Goal: Task Accomplishment & Management: Use online tool/utility

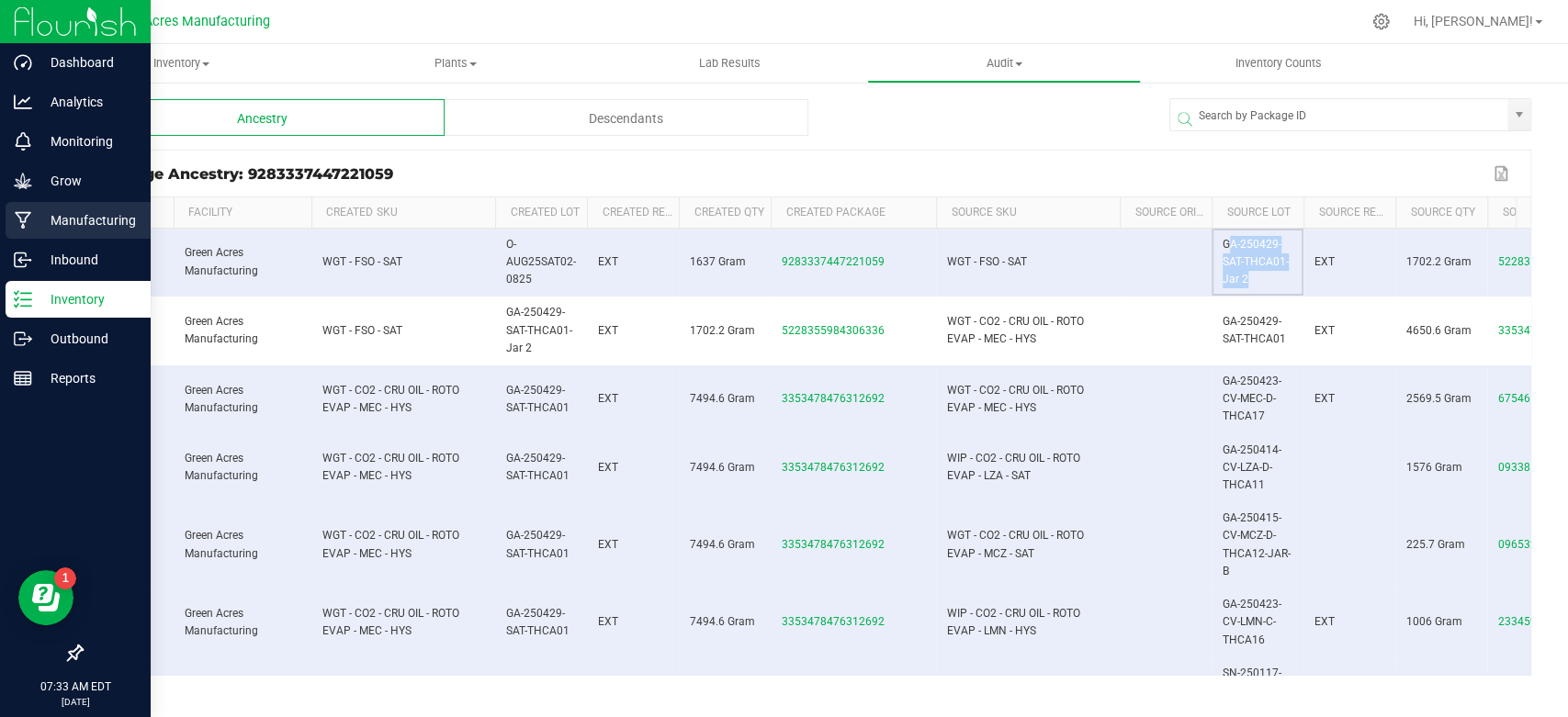
scroll to position [0, 275]
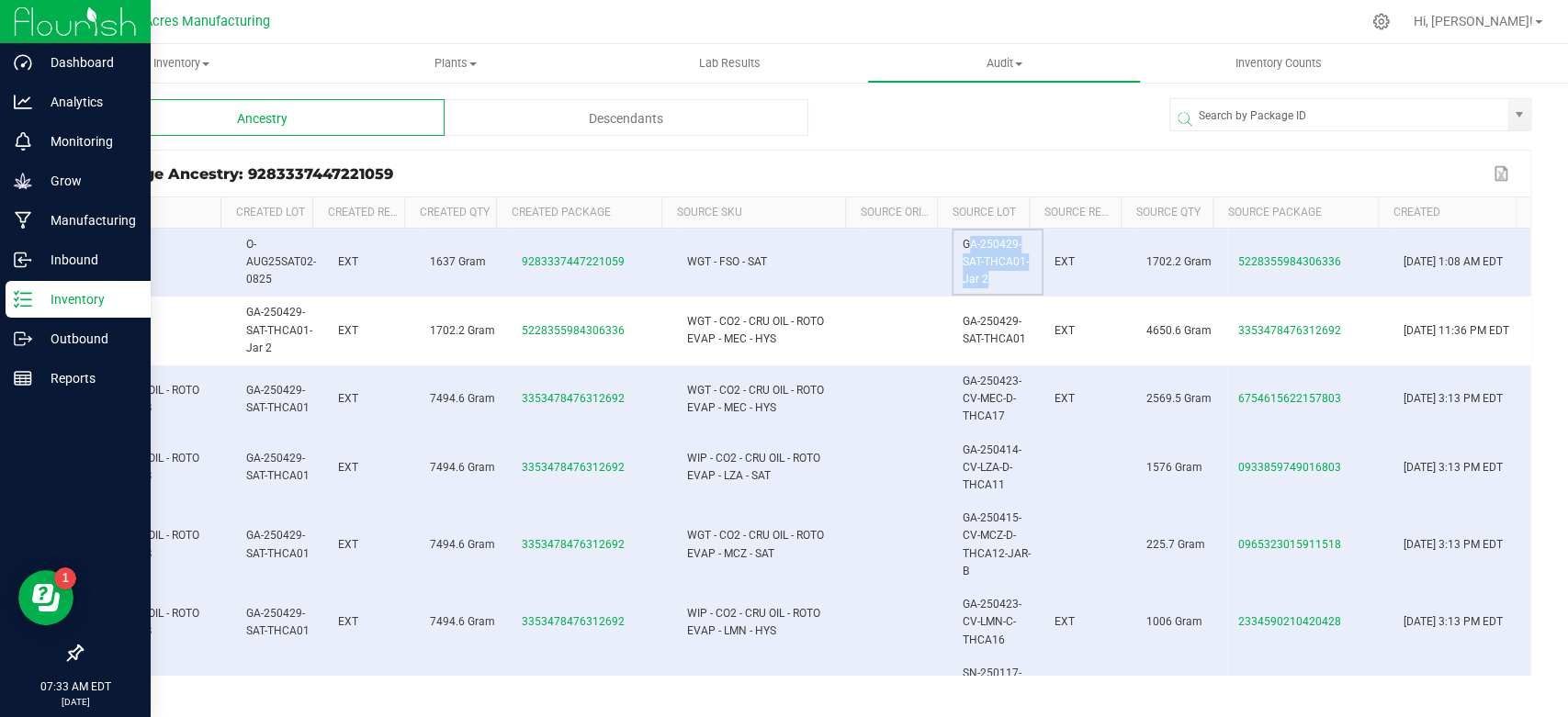
click at [40, 296] on p "Inventory" at bounding box center [88, 300] width 111 height 22
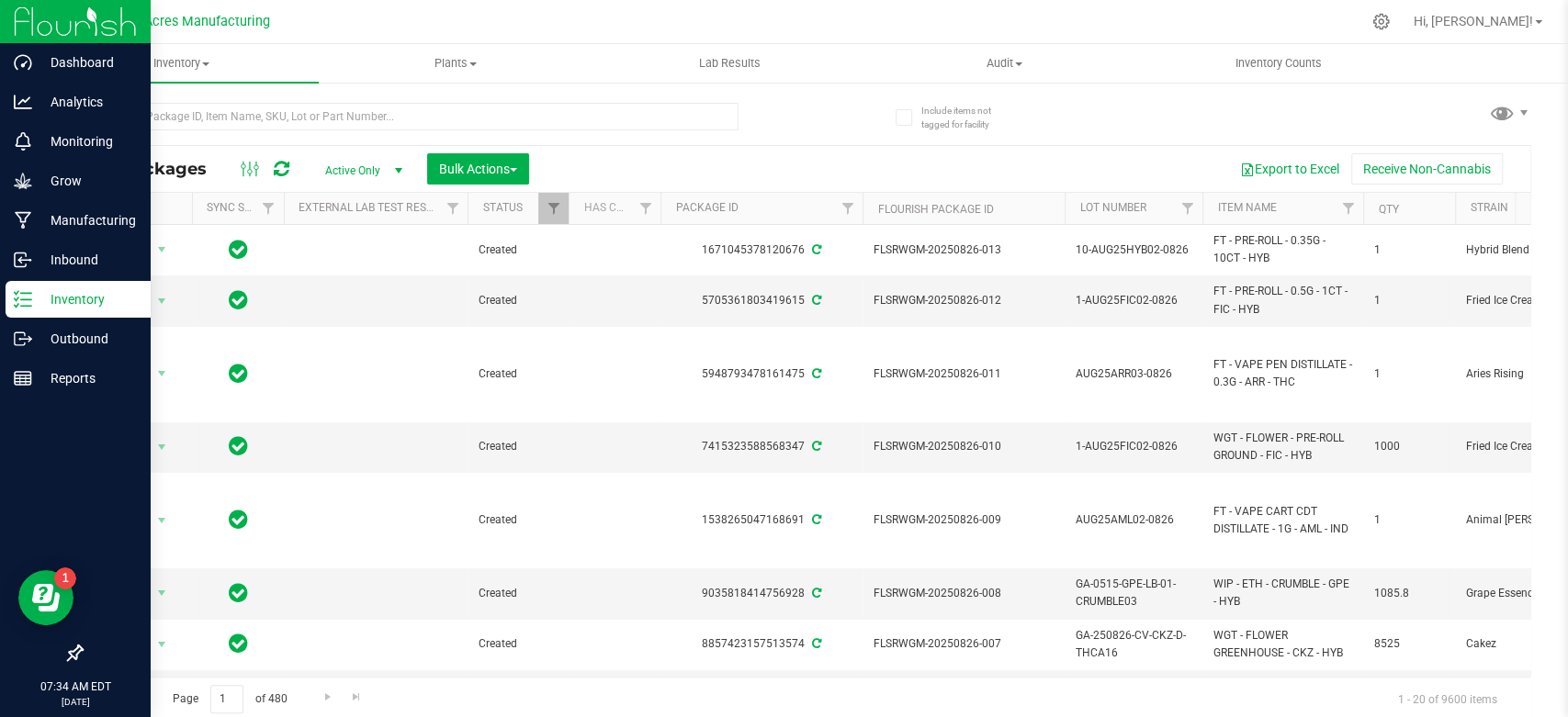
scroll to position [382, 0]
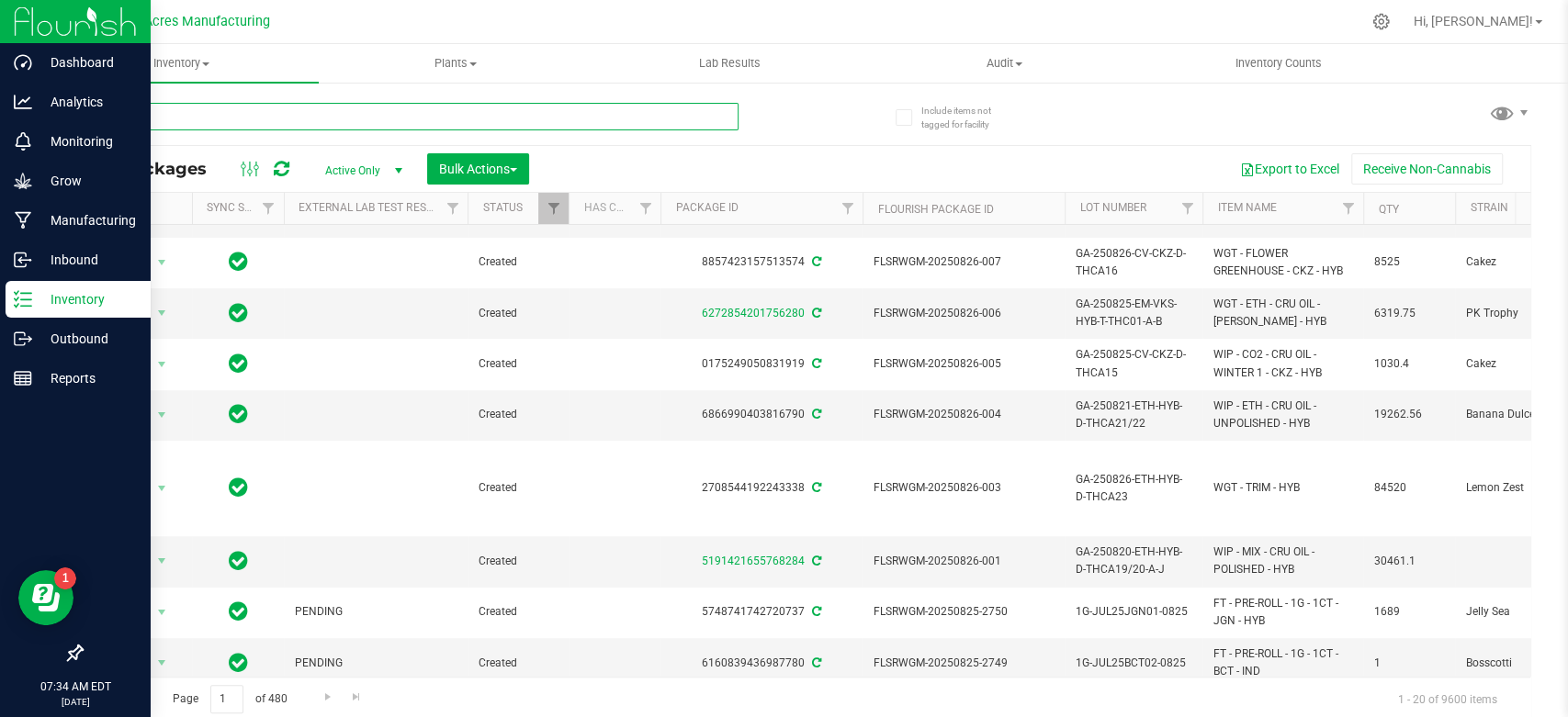
click at [369, 111] on input "text" at bounding box center [410, 117] width 658 height 28
click at [382, 115] on input "text" at bounding box center [410, 117] width 658 height 28
click at [184, 57] on span "Inventory" at bounding box center [181, 64] width 275 height 17
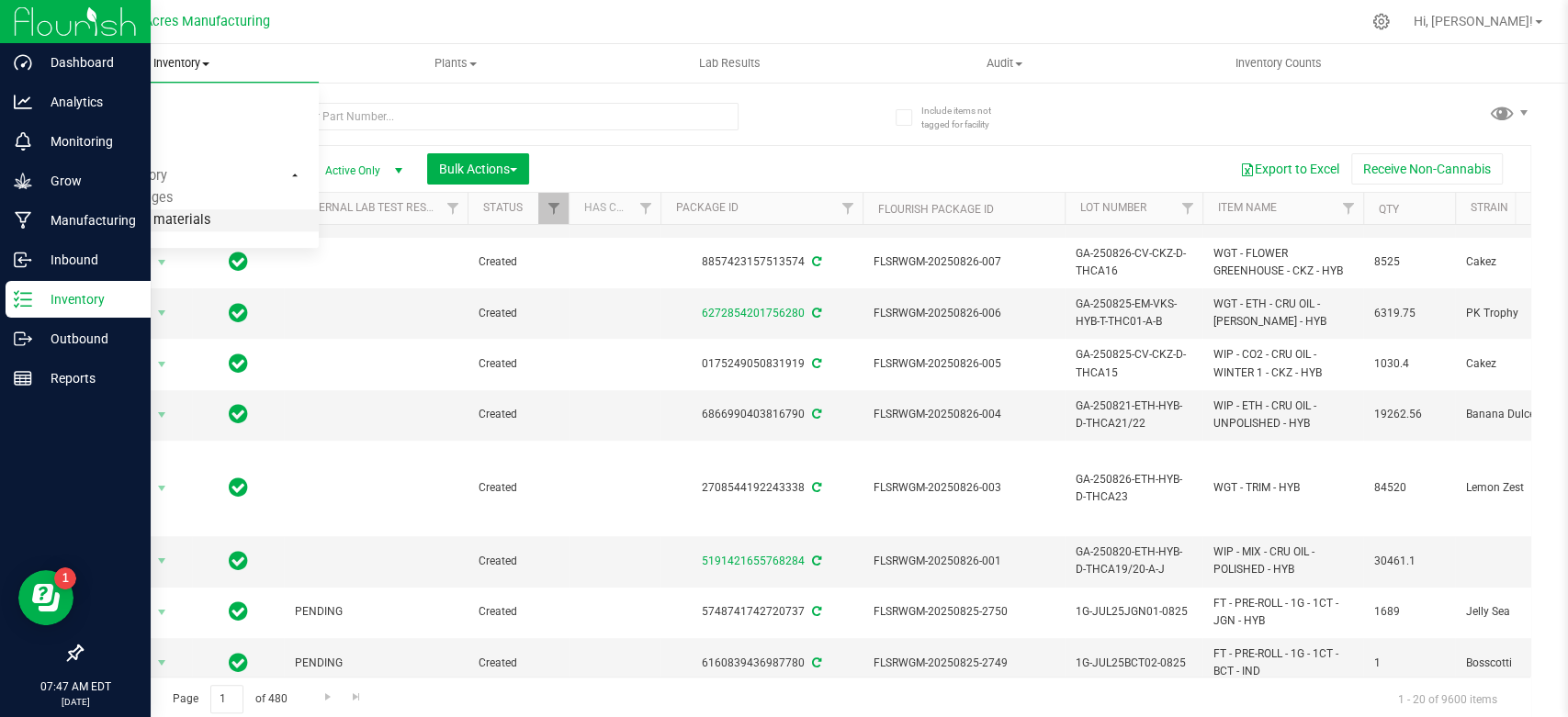
click at [145, 210] on li "From bill of materials" at bounding box center [181, 221] width 275 height 22
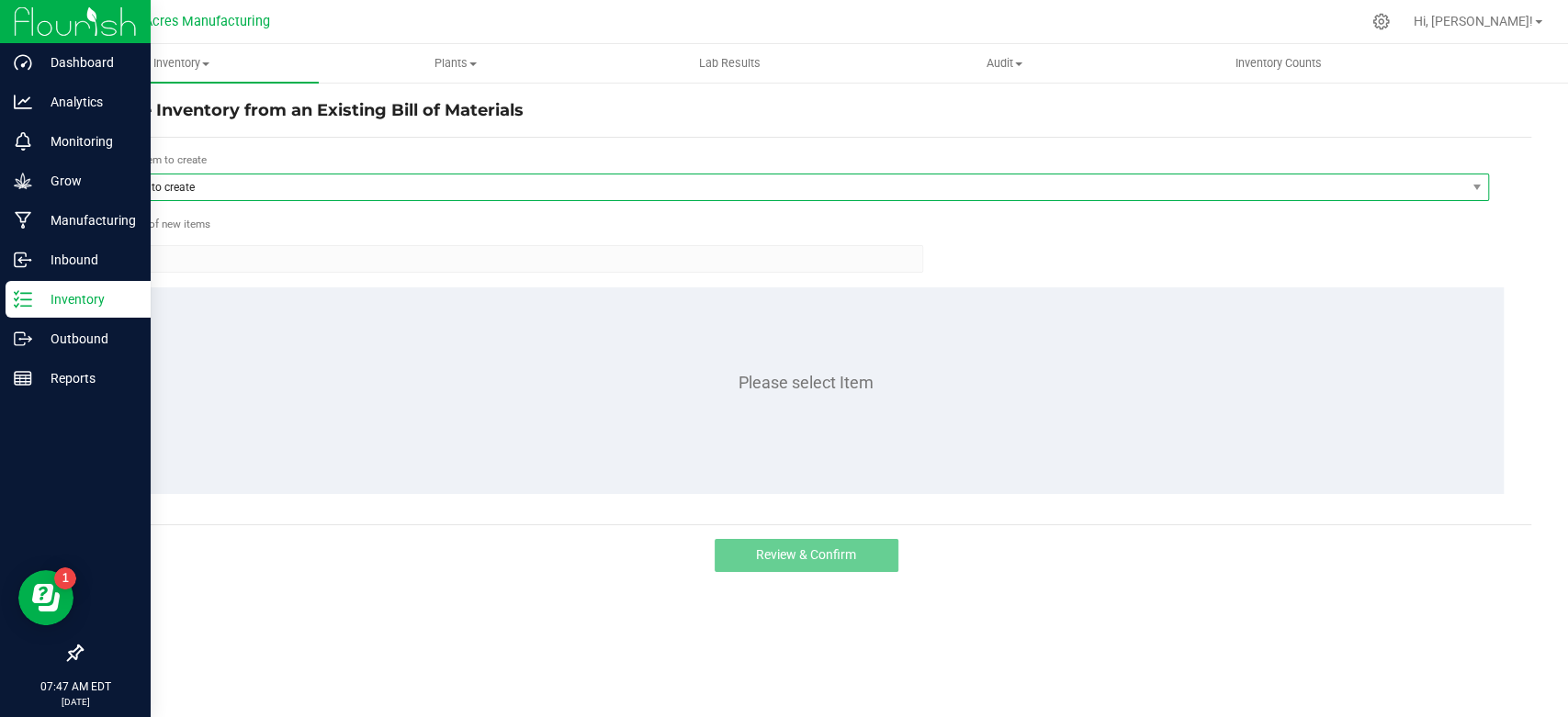
click at [573, 179] on span "Item to create" at bounding box center [788, 187] width 1354 height 26
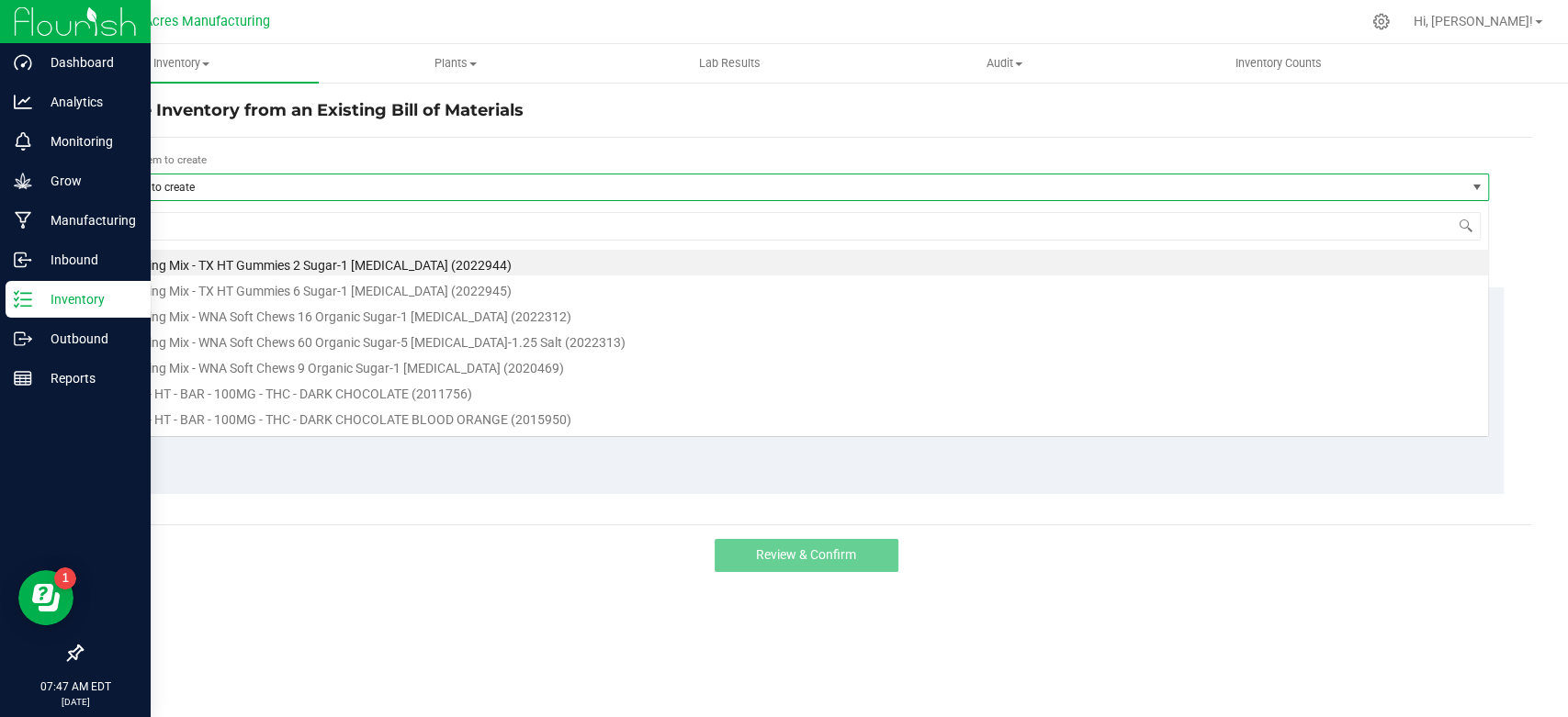
scroll to position [27, 1378]
type input "s"
type input "fso"
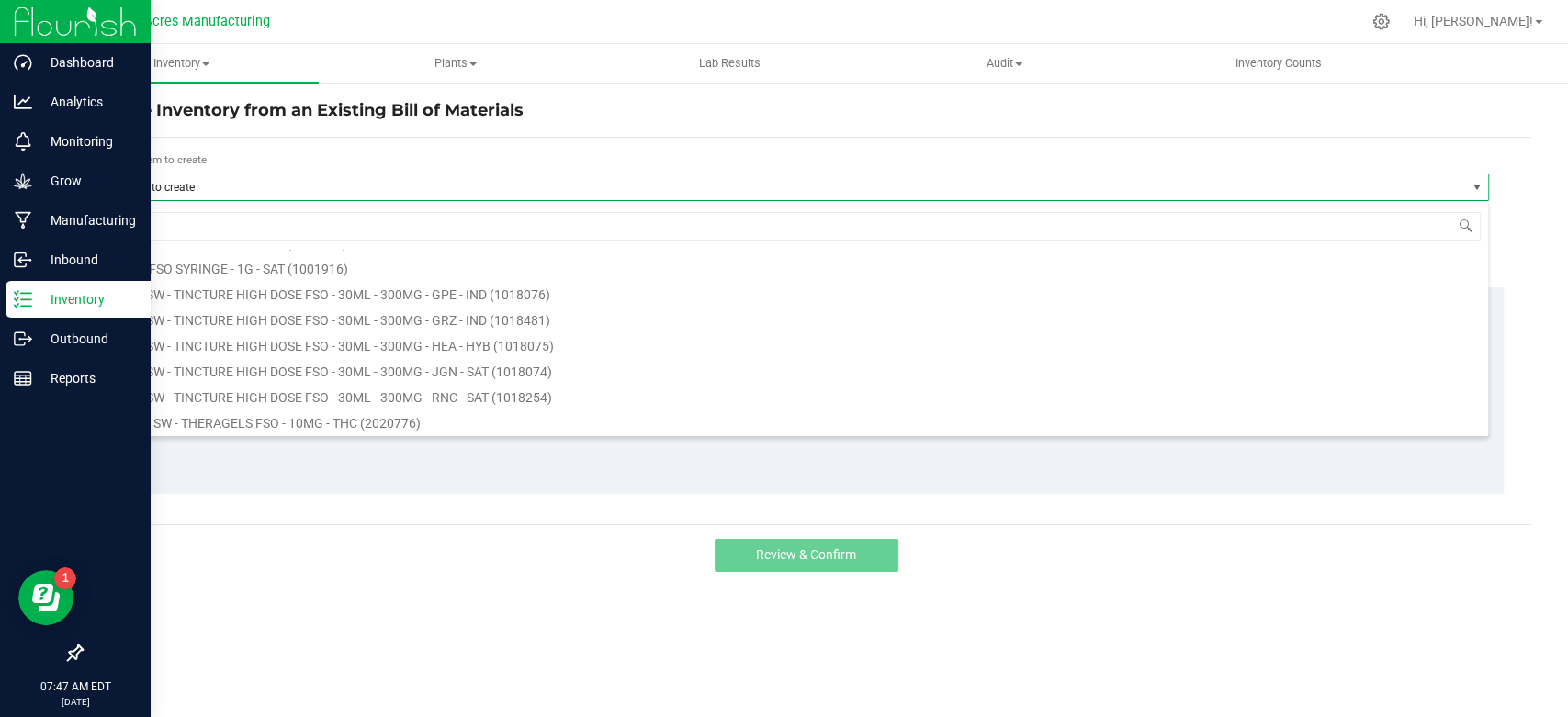
scroll to position [204, 0]
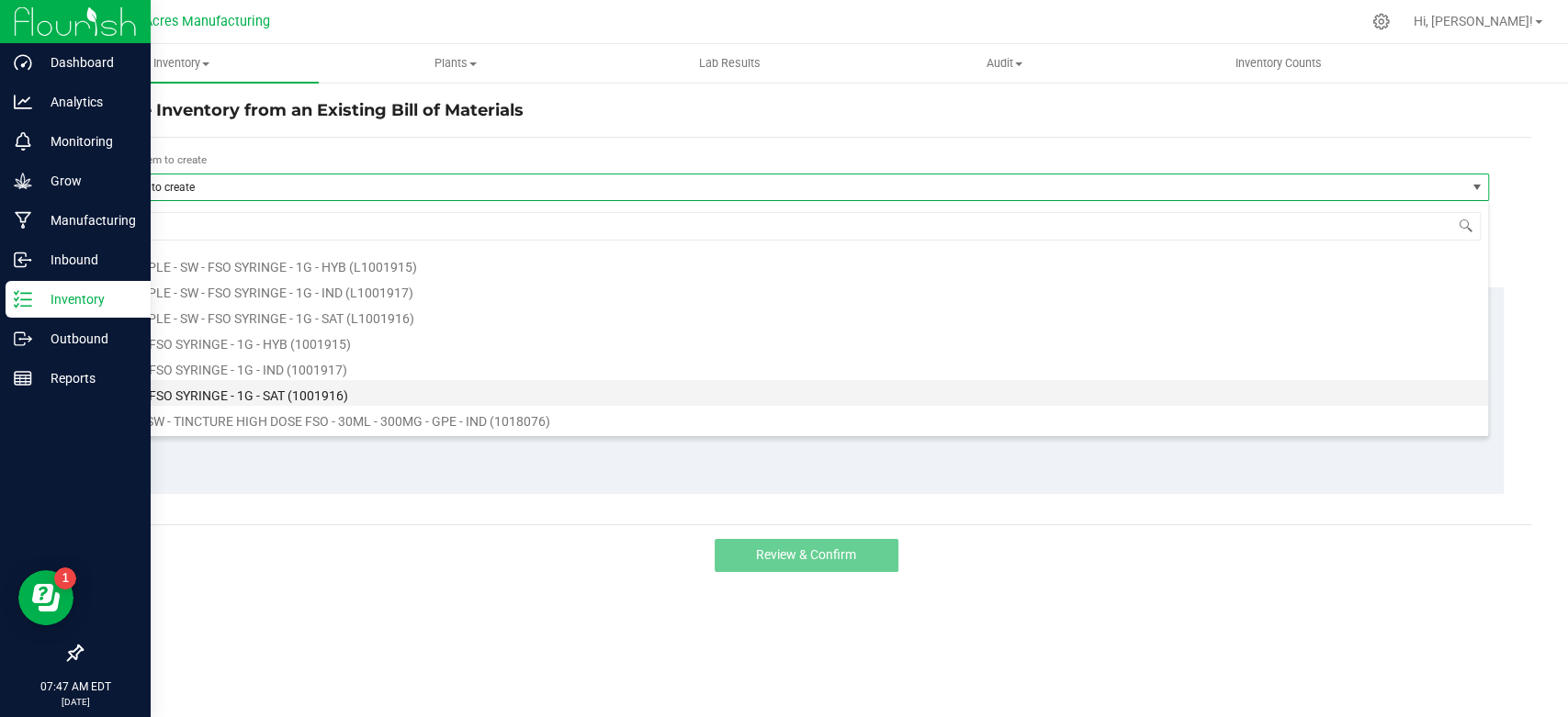
click at [348, 387] on li "SW - FSO SYRINGE - 1G - SAT (1001916)" at bounding box center [799, 394] width 1377 height 26
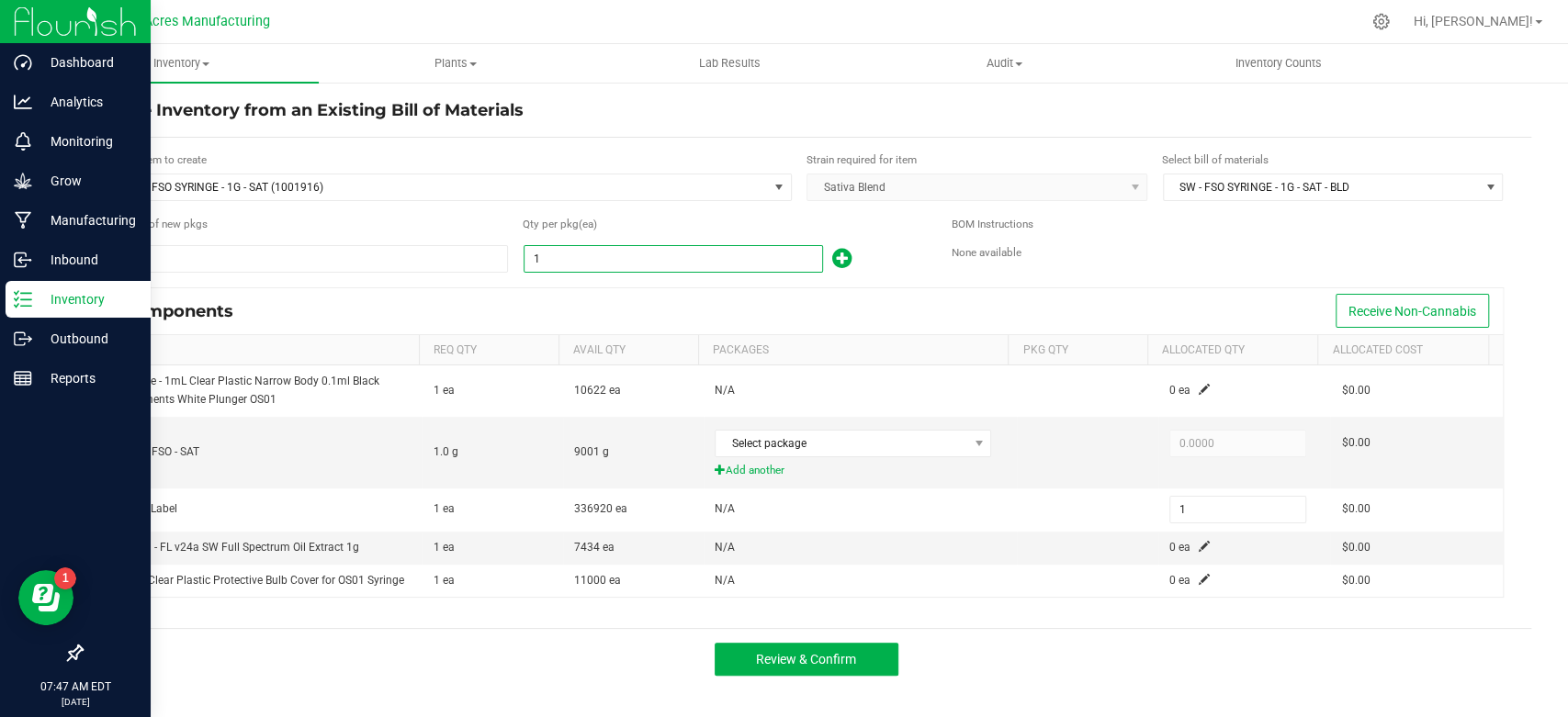
click at [755, 260] on input "1" at bounding box center [673, 259] width 298 height 26
type input "15"
type input "159"
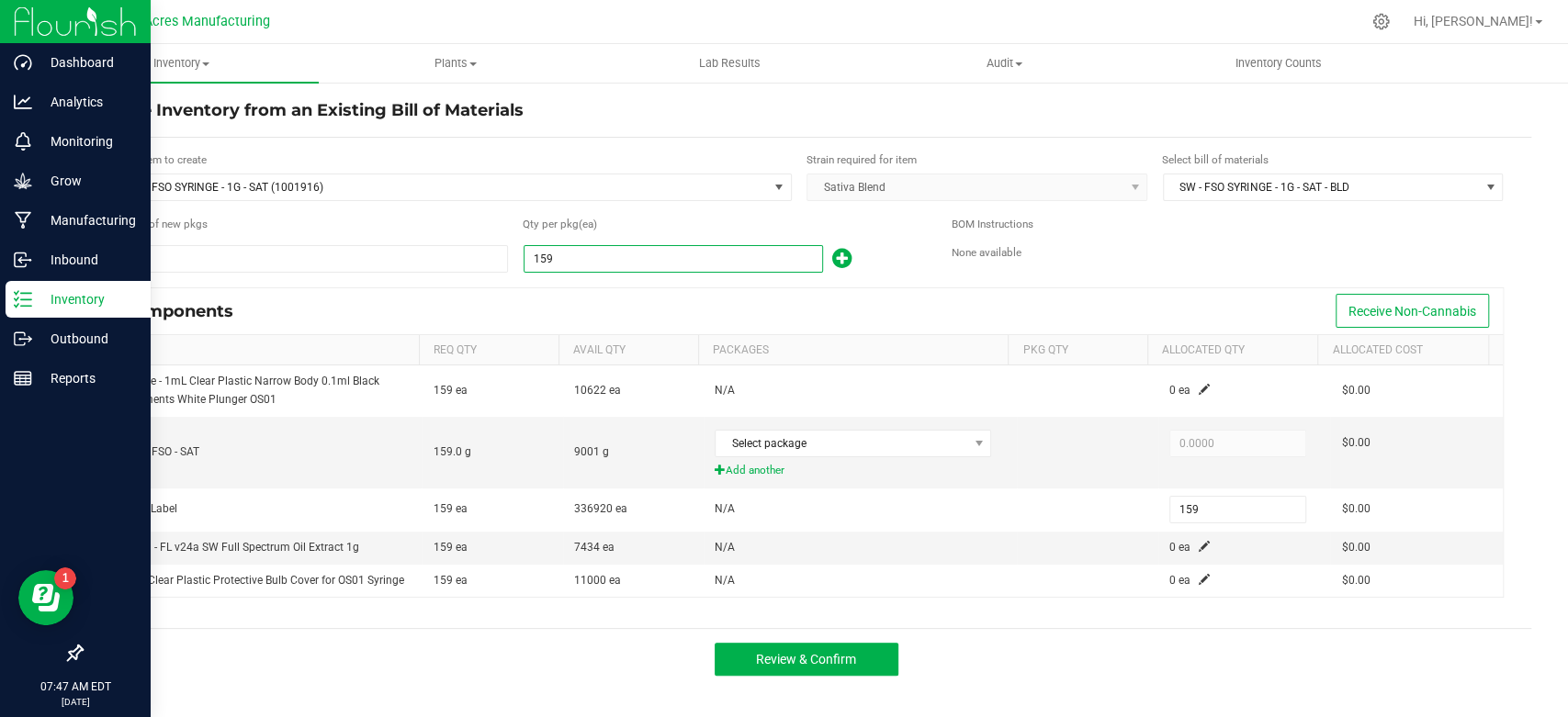
type input "1599"
type input "1,599"
click at [972, 439] on span at bounding box center [979, 443] width 15 height 15
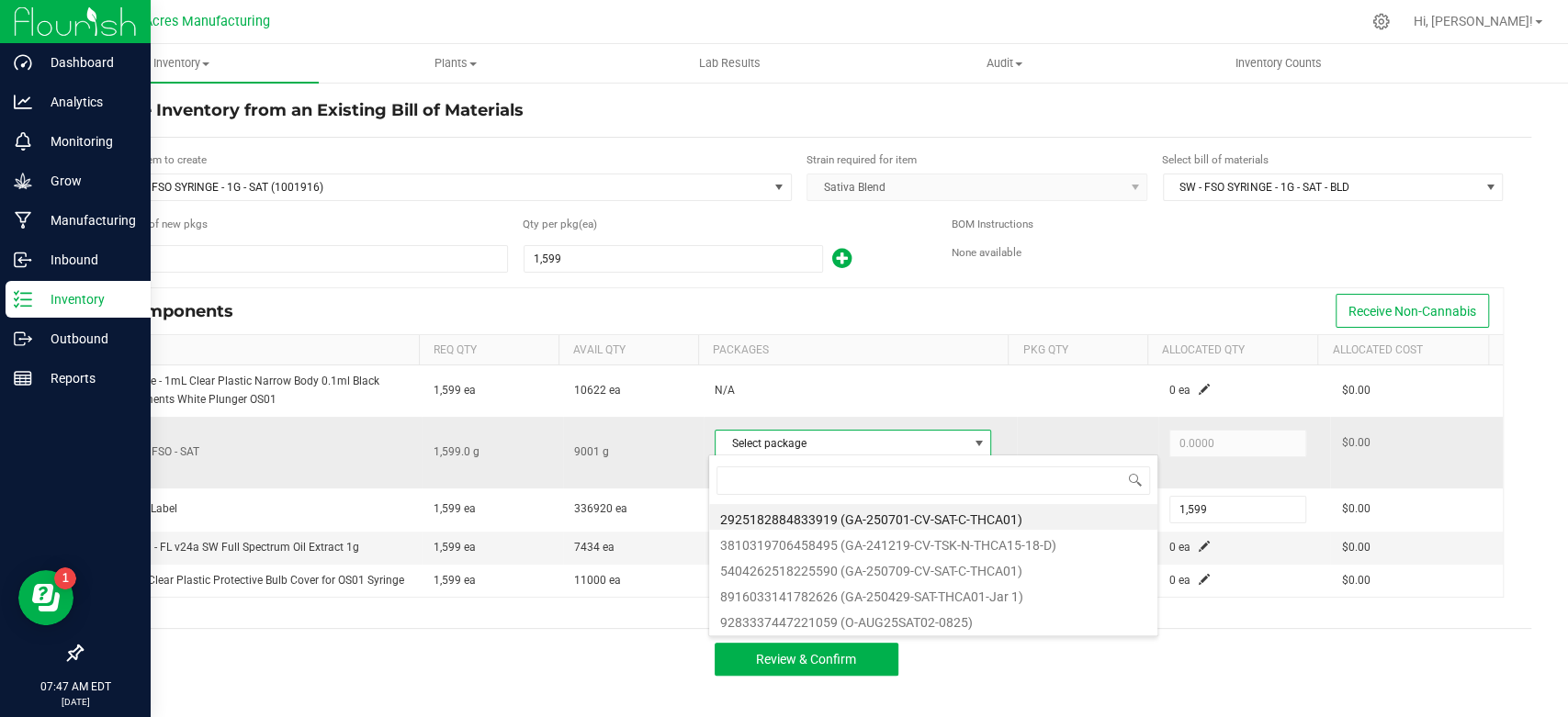
scroll to position [27, 273]
click at [970, 623] on li "9283337447221059 (O-AUG25SAT02-0825)" at bounding box center [933, 620] width 448 height 26
type input "1,599.0000"
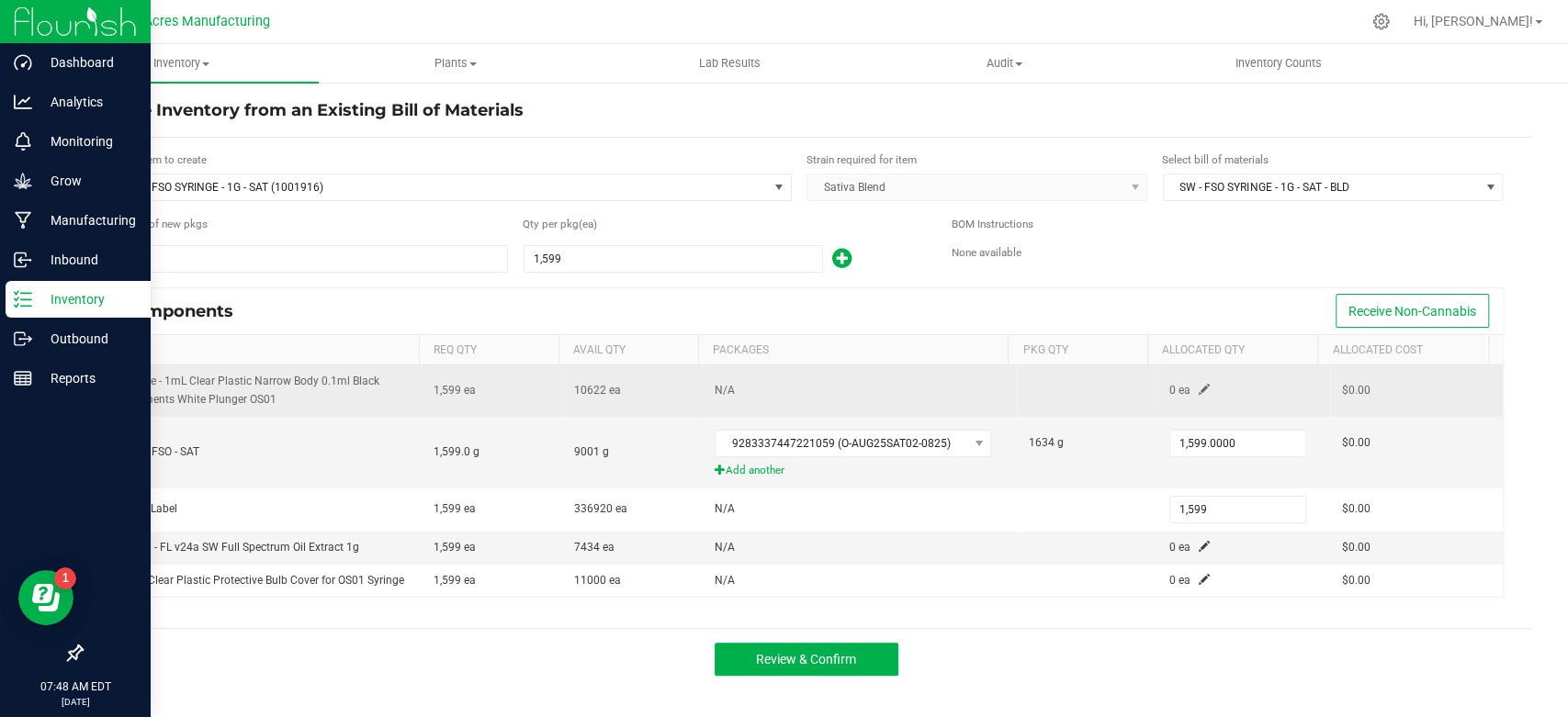
click at [1199, 391] on span at bounding box center [1204, 390] width 11 height 11
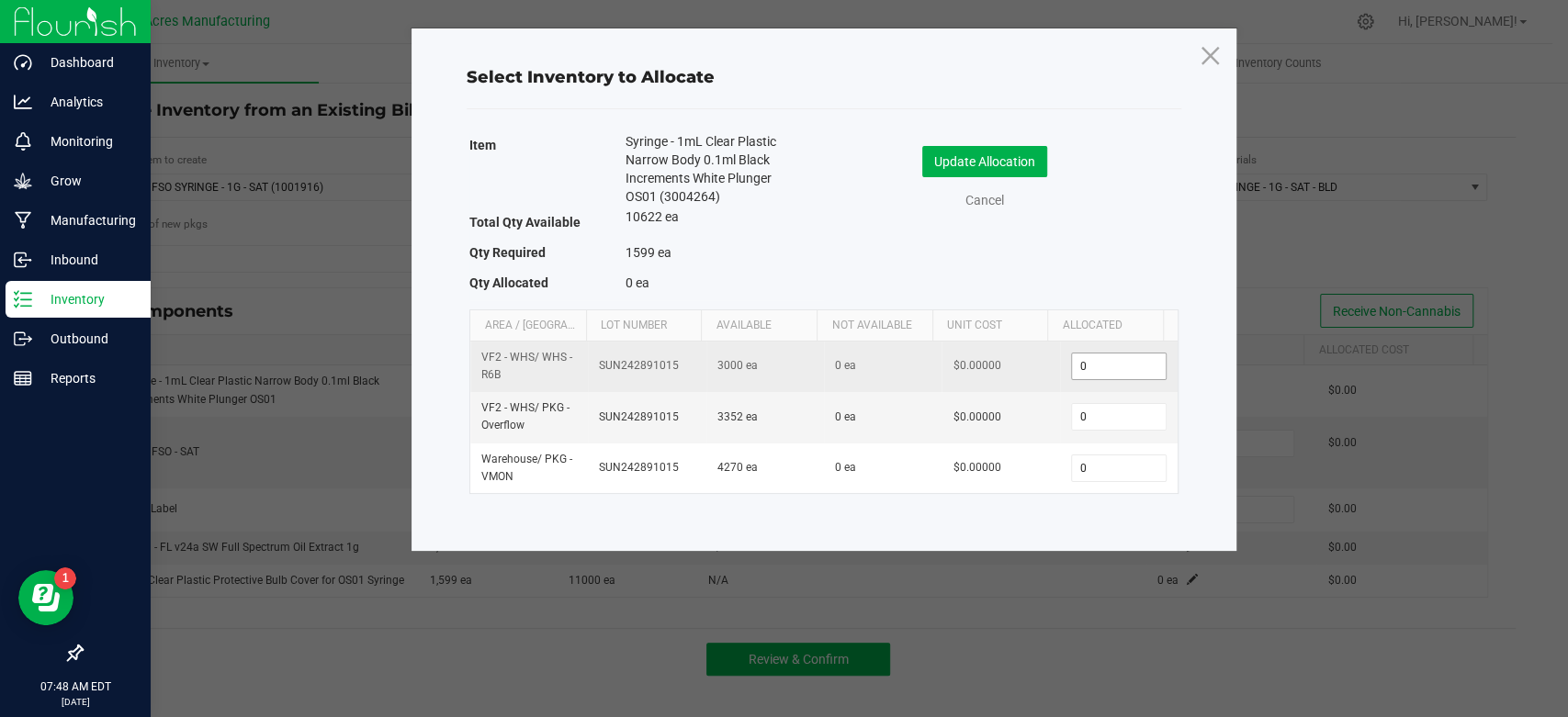
click at [1124, 375] on input "0" at bounding box center [1118, 367] width 94 height 26
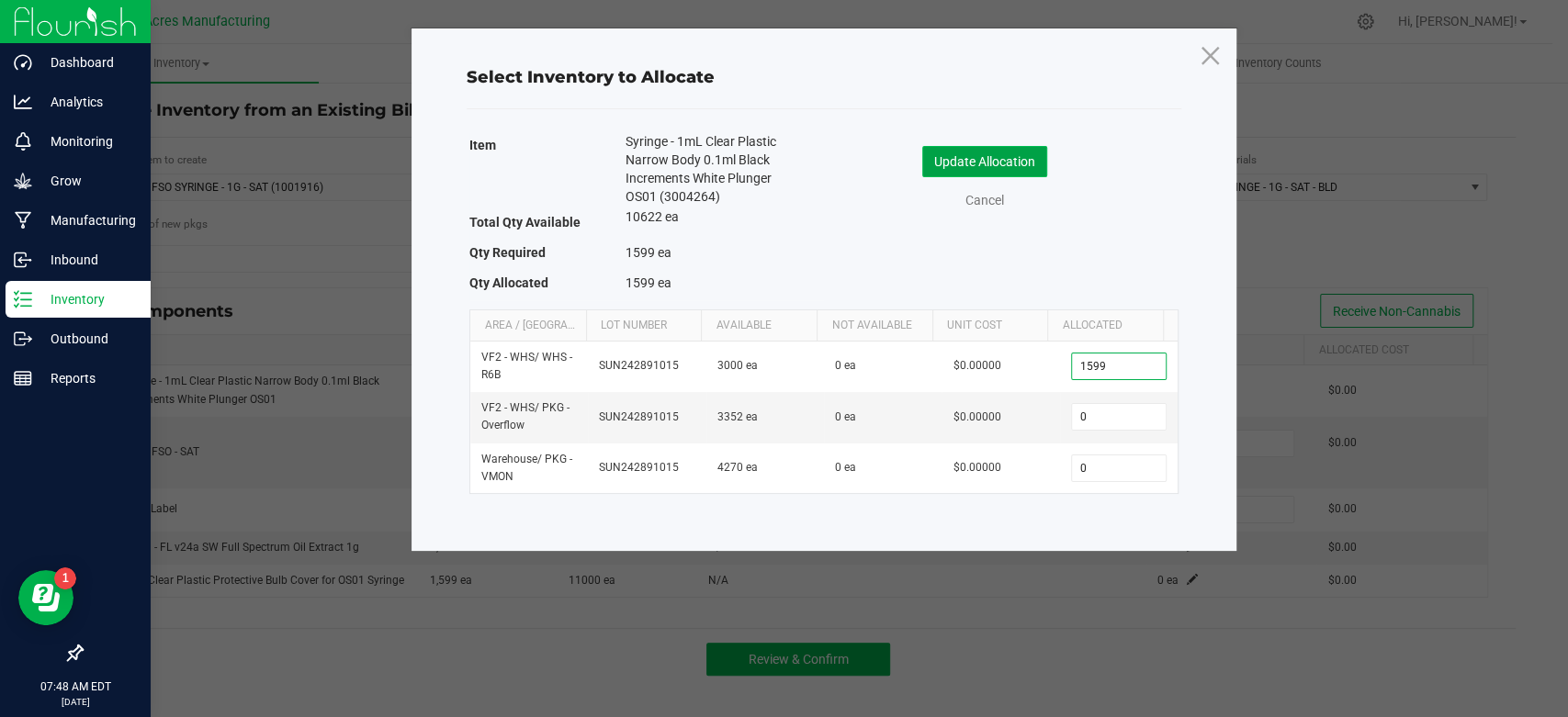
type input "1,599"
click at [974, 156] on button "Update Allocation" at bounding box center [985, 161] width 125 height 31
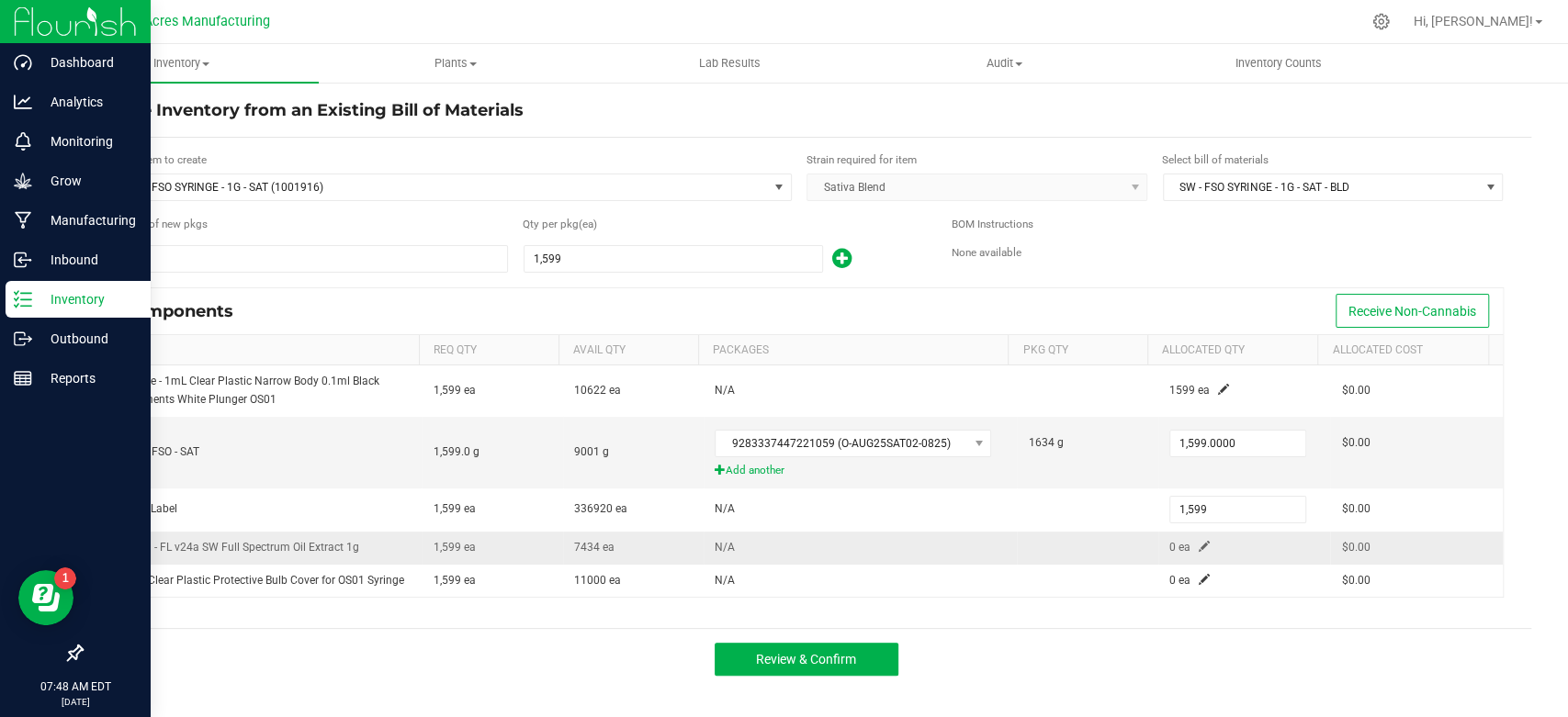
click at [1199, 549] on span at bounding box center [1204, 547] width 11 height 11
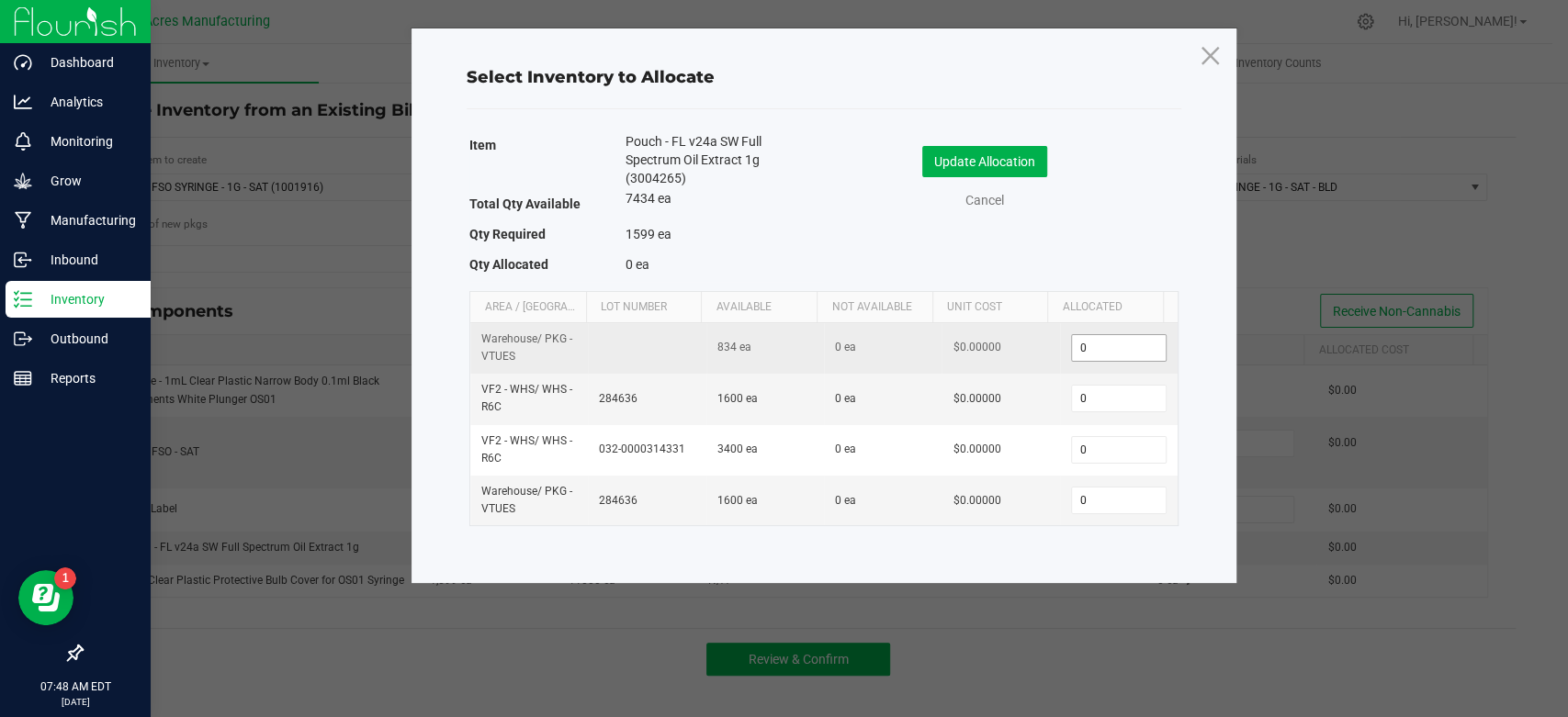
click at [1098, 359] on input "0" at bounding box center [1118, 348] width 94 height 26
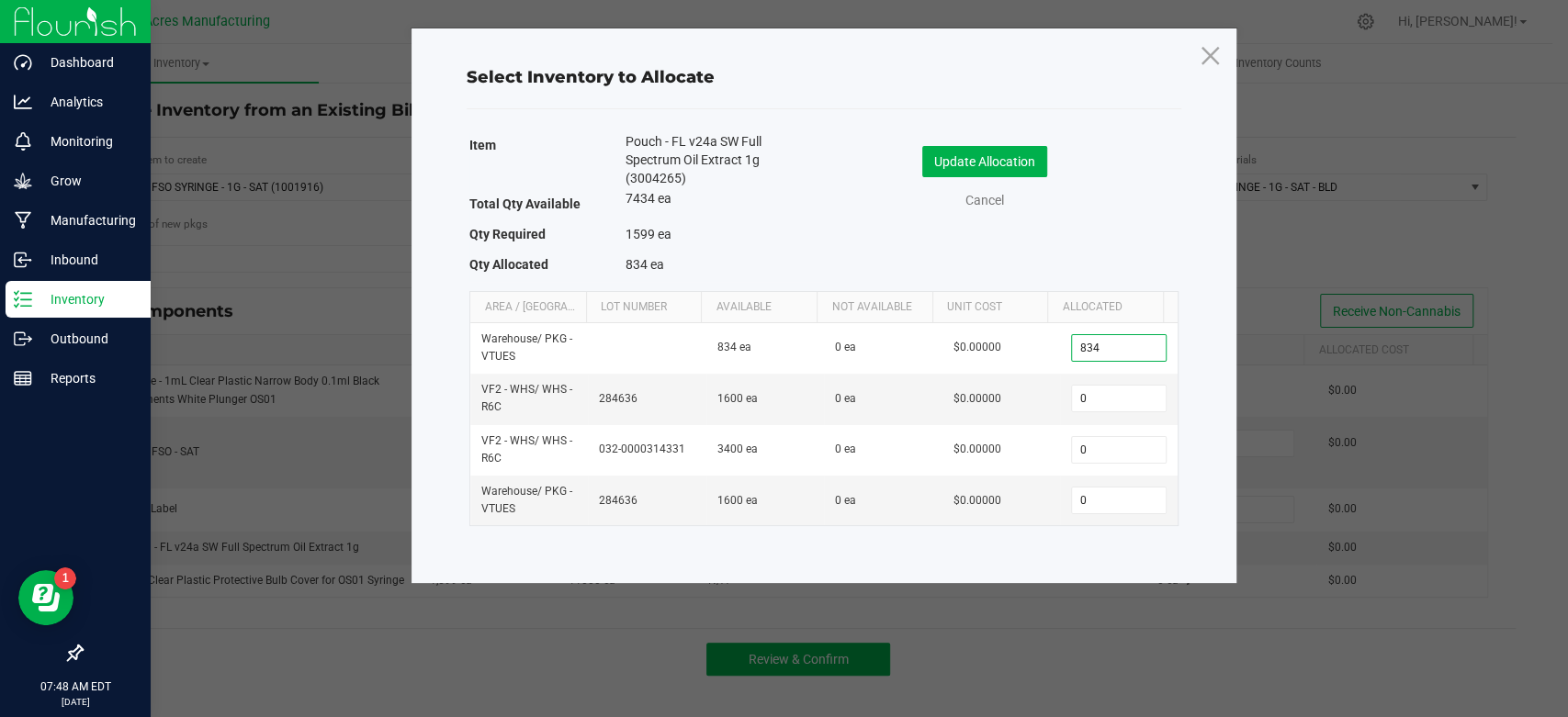
type input "834"
click at [966, 566] on div "Select Inventory to Allocate Item Pouch - FL v24a SW Full Spectrum Oil Extract …" at bounding box center [824, 306] width 825 height 555
click at [1109, 492] on input "0" at bounding box center [1118, 500] width 94 height 26
type input "765"
click at [975, 166] on button "Update Allocation" at bounding box center [985, 161] width 125 height 31
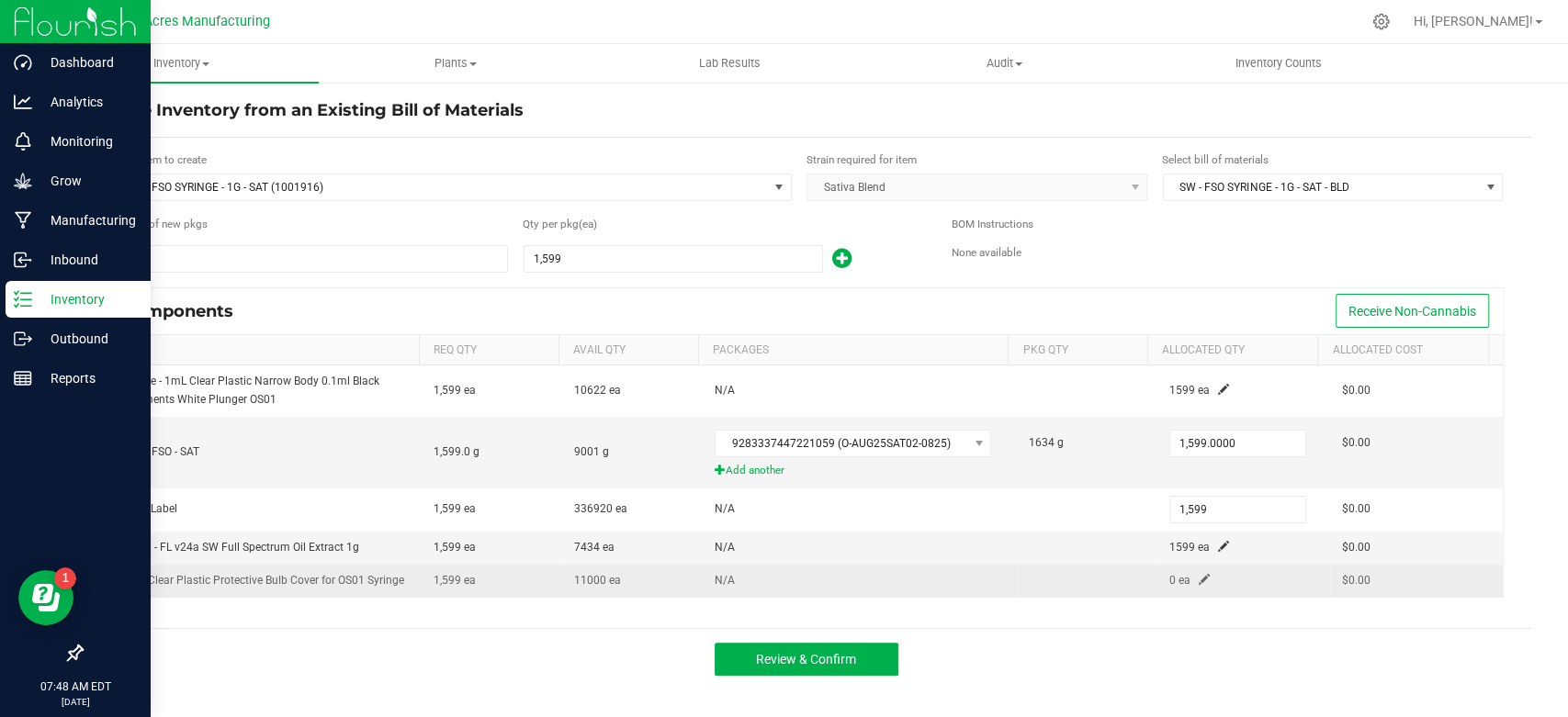
click at [1199, 582] on span at bounding box center [1204, 580] width 11 height 11
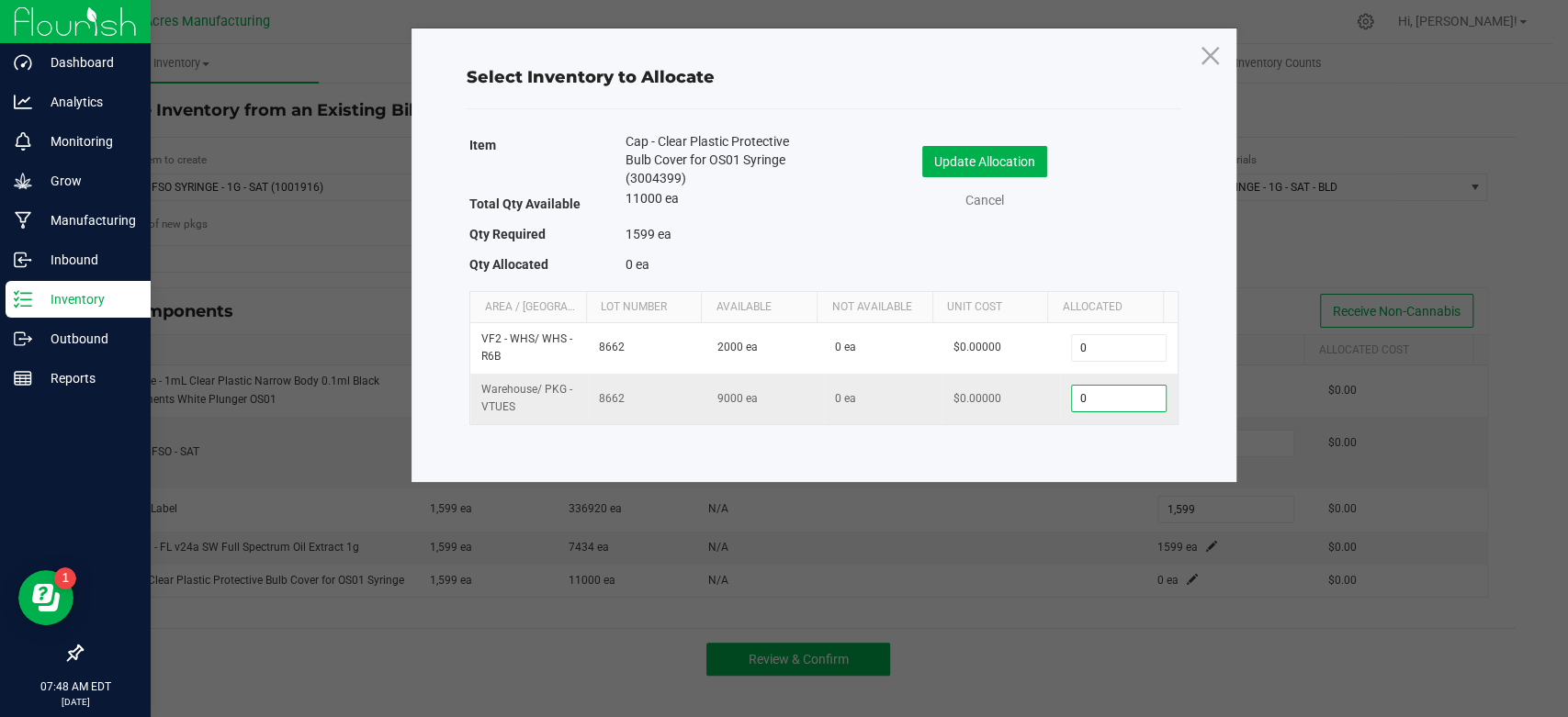
click at [1102, 388] on input "0" at bounding box center [1118, 399] width 94 height 26
type input "1,599"
click at [1001, 157] on button "Update Allocation" at bounding box center [985, 161] width 125 height 31
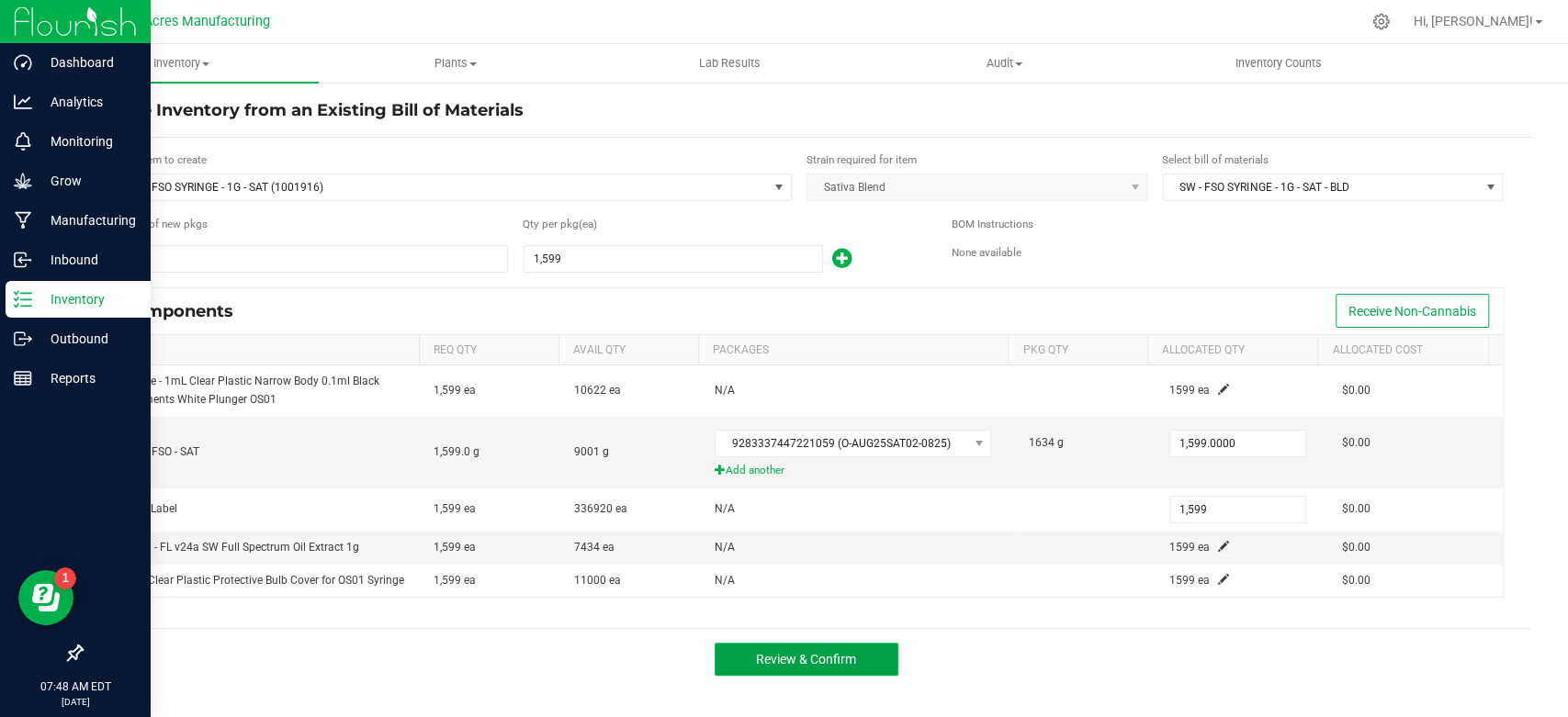
click at [853, 658] on span "Review & Confirm" at bounding box center [805, 660] width 100 height 15
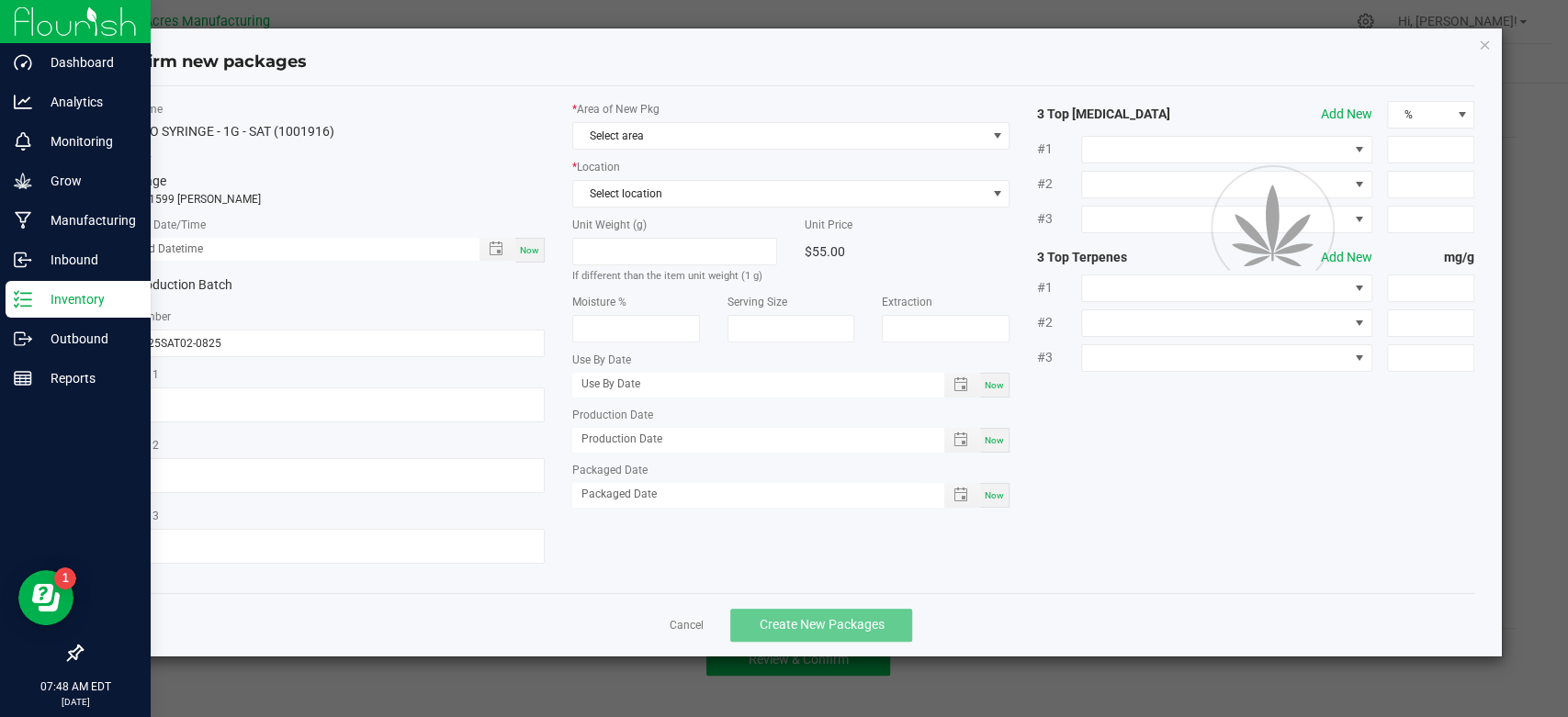
type textarea "EXT"
type textarea "19.6%/2.65%"
type textarea ".511"
click at [525, 246] on span "Now" at bounding box center [529, 250] width 19 height 10
type input "[DATE] 07:48 AM"
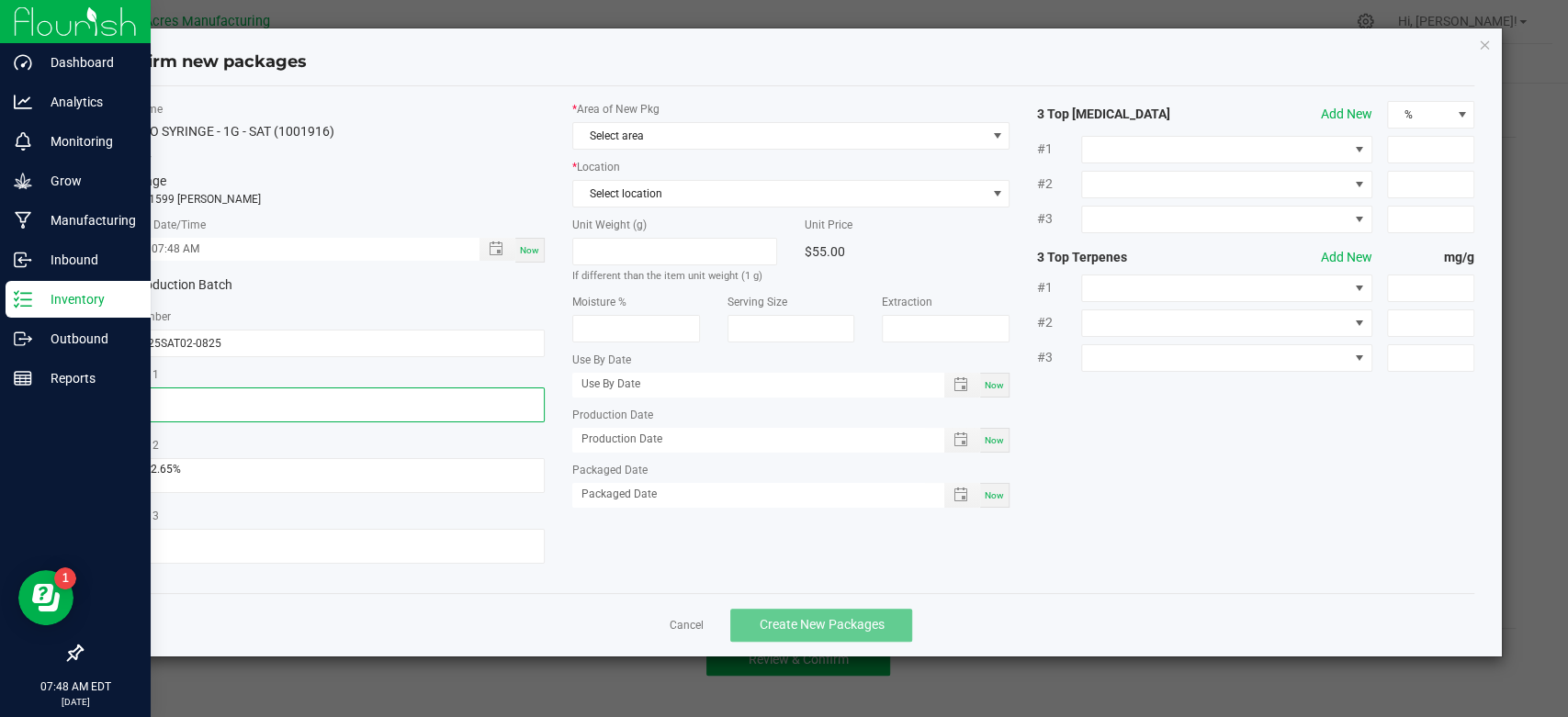
click at [427, 421] on textarea "EXT" at bounding box center [326, 406] width 437 height 35
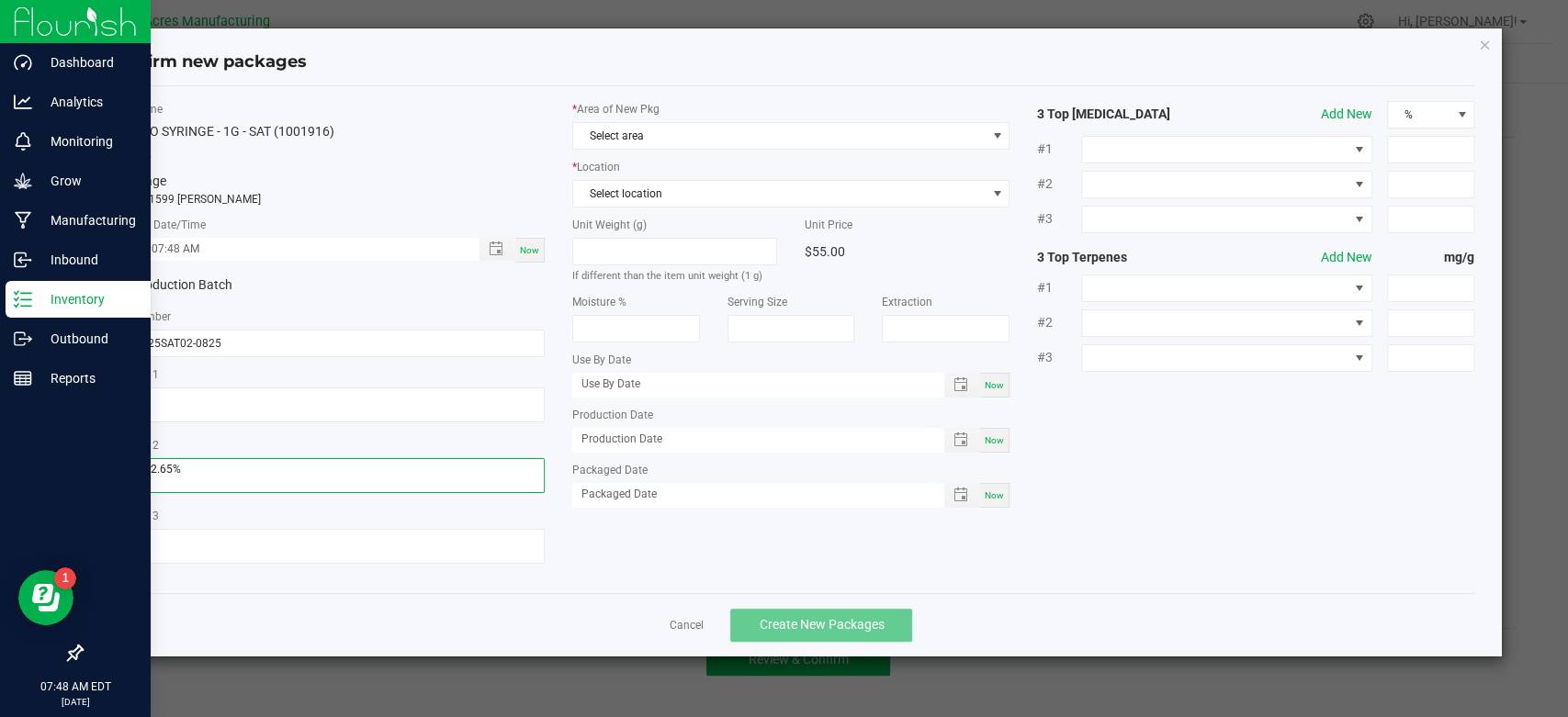
click at [411, 461] on textarea at bounding box center [326, 476] width 437 height 35
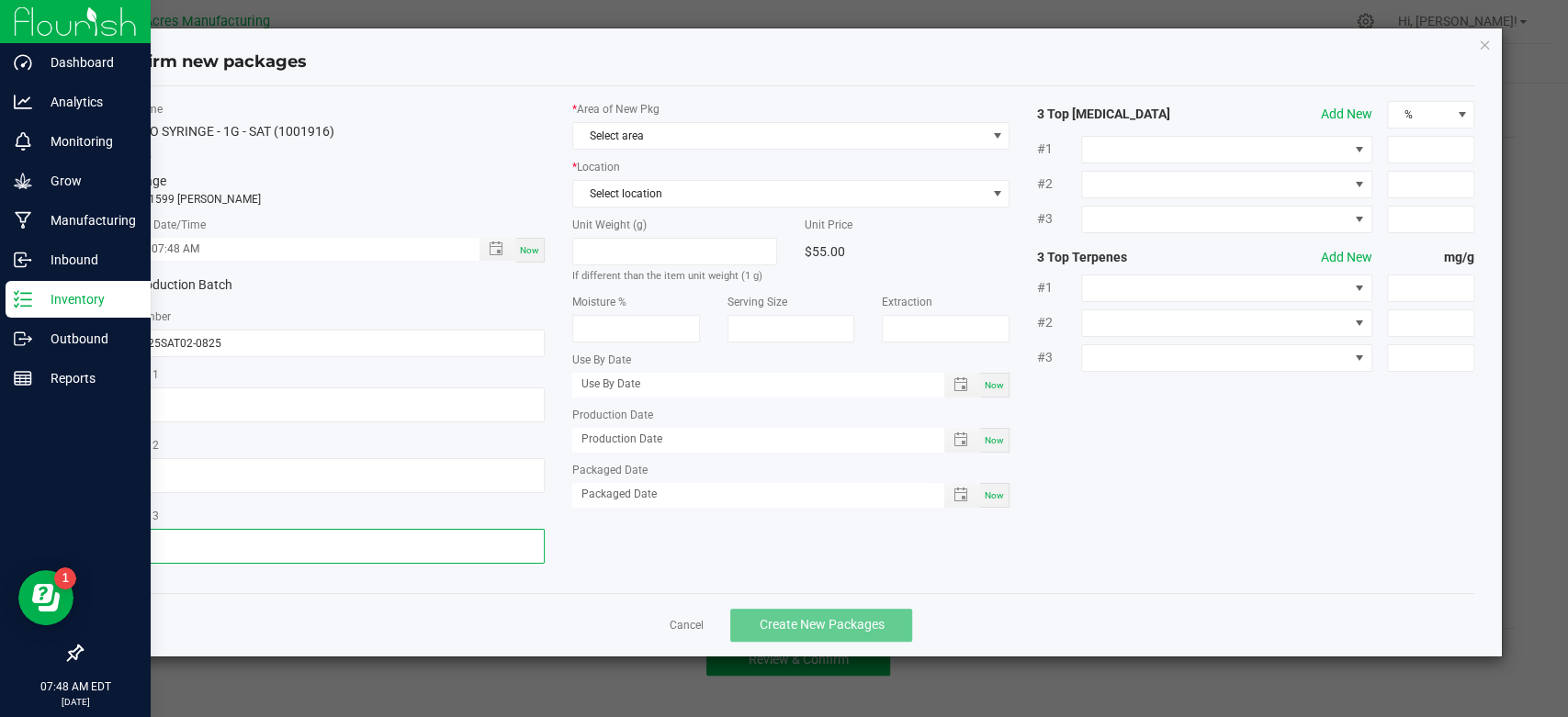
click at [345, 542] on textarea at bounding box center [326, 547] width 437 height 35
type textarea "."
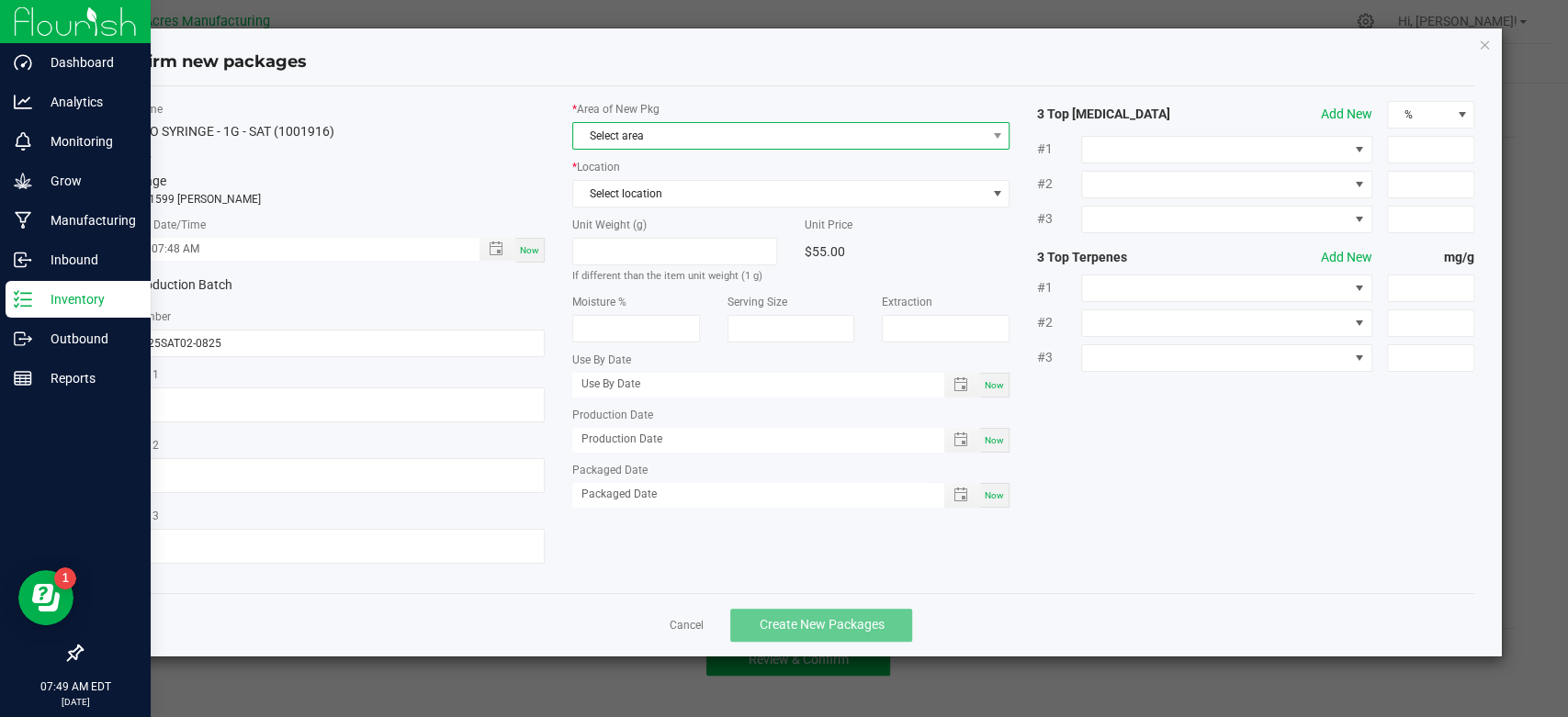
click at [791, 141] on span "Select area" at bounding box center [779, 136] width 413 height 26
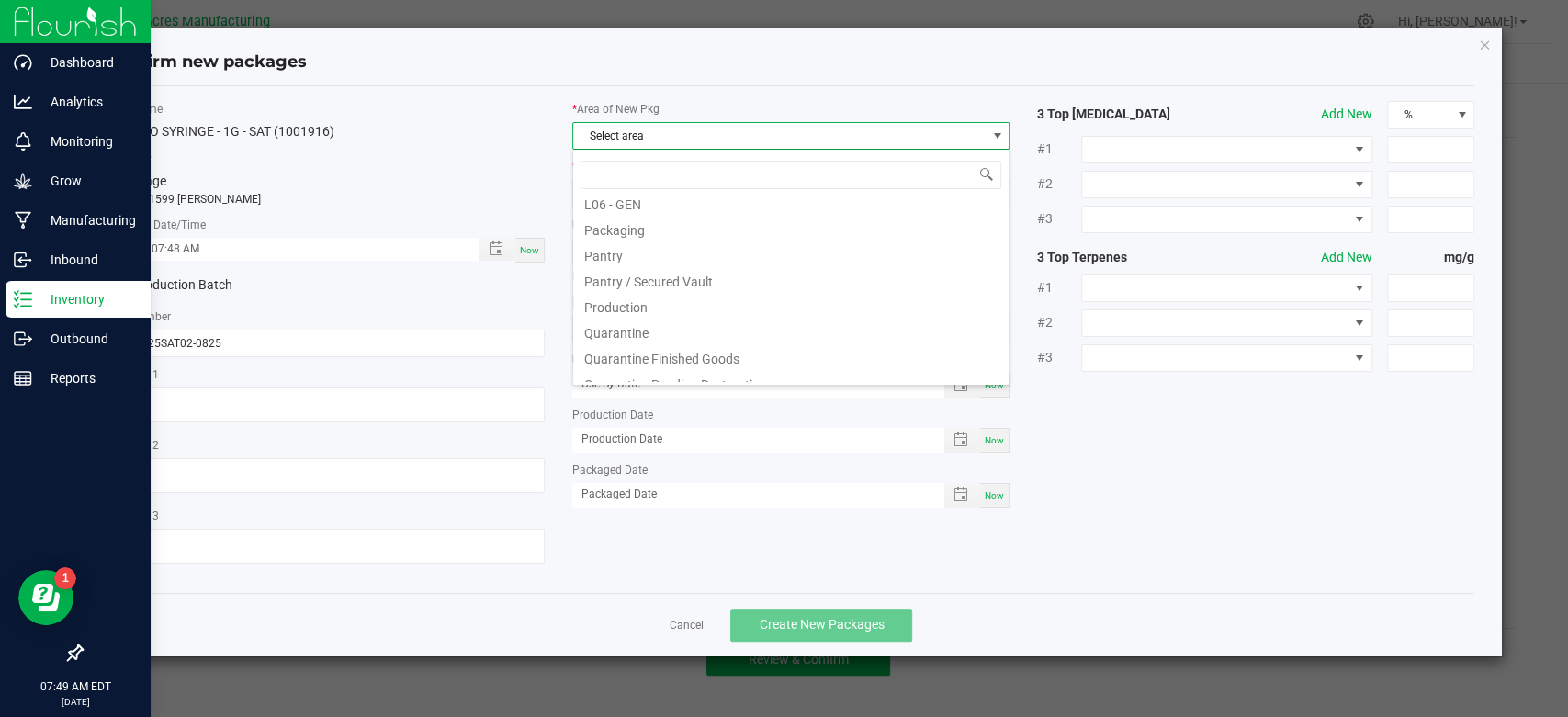
scroll to position [479, 0]
click at [779, 274] on li "Pantry / Secured Vault" at bounding box center [790, 272] width 435 height 26
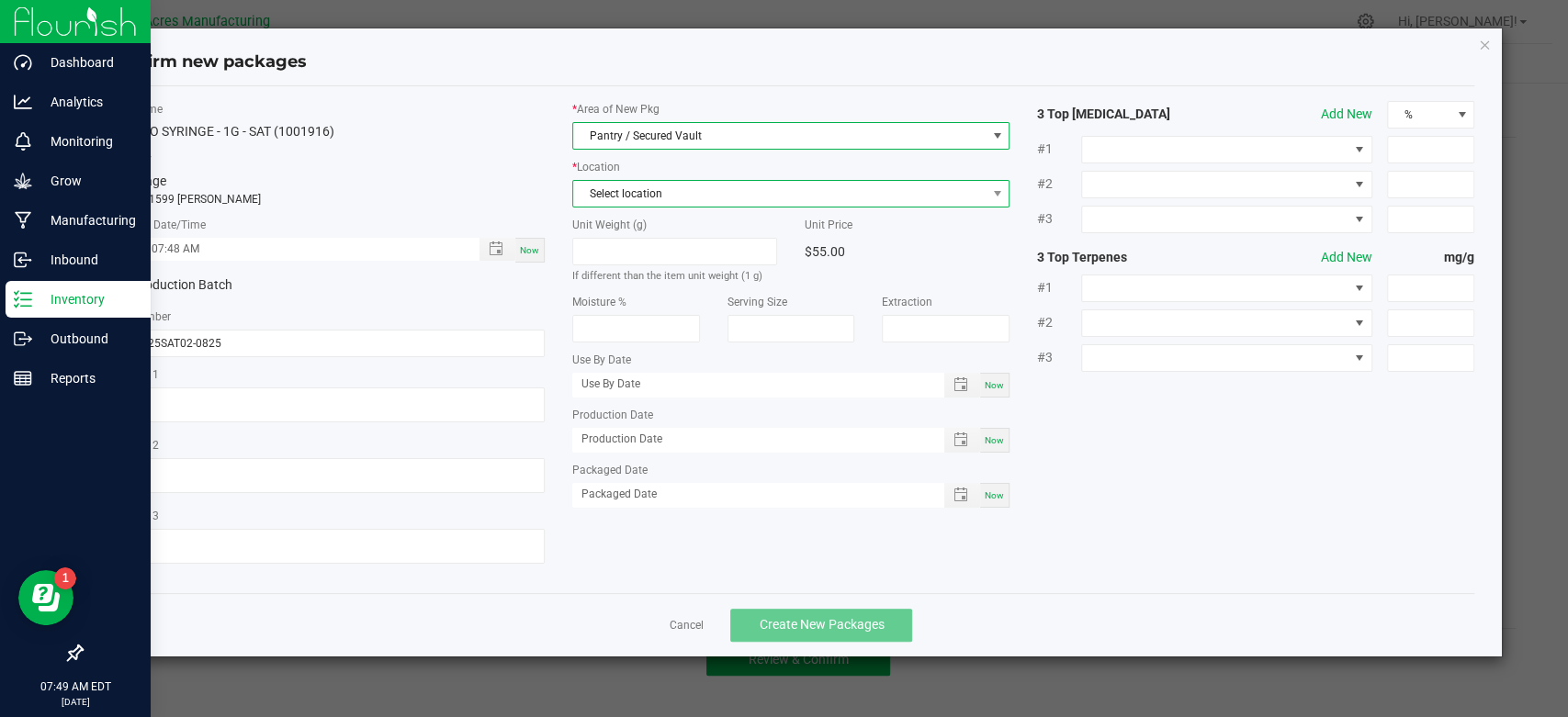
click at [754, 197] on span "Select location" at bounding box center [779, 194] width 413 height 26
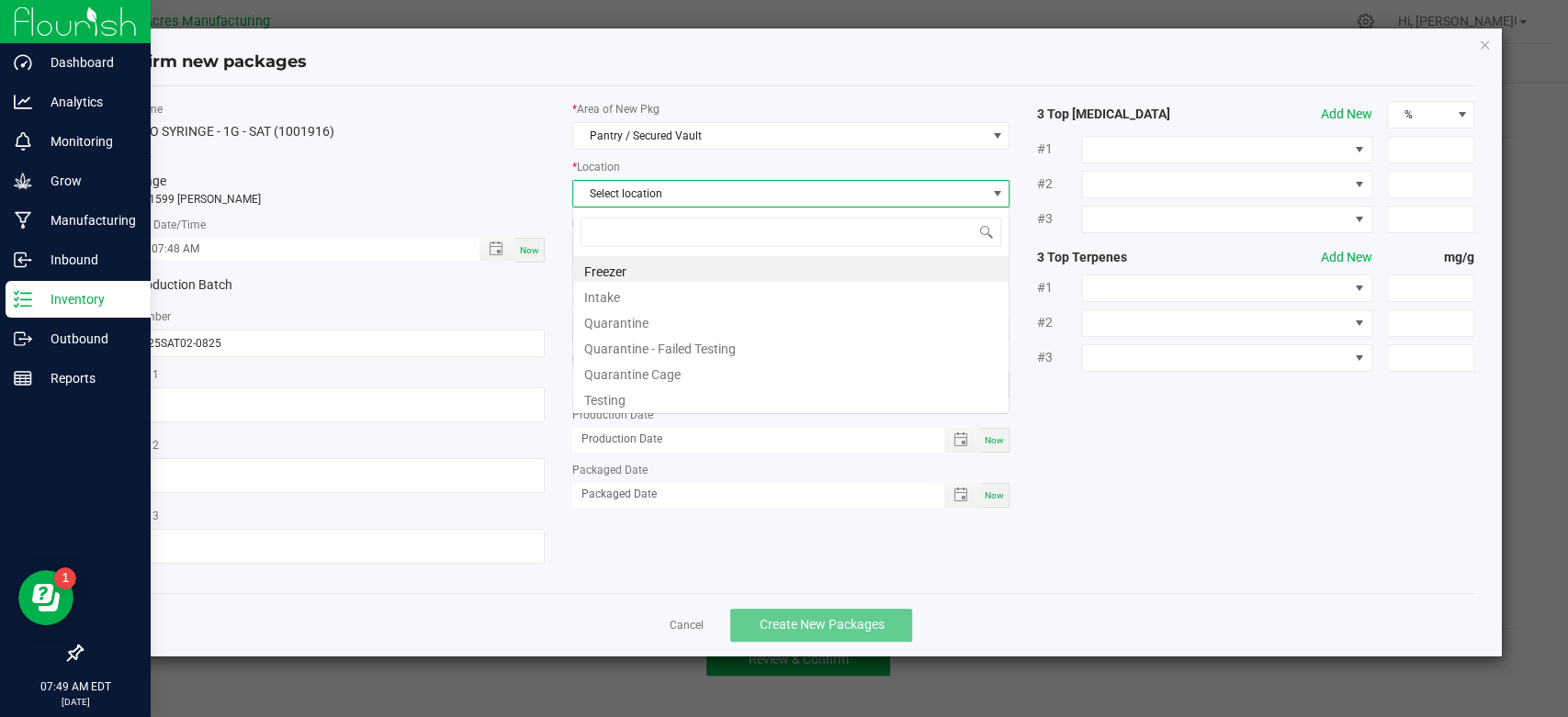
scroll to position [27, 437]
click at [639, 297] on li "Intake" at bounding box center [790, 295] width 435 height 26
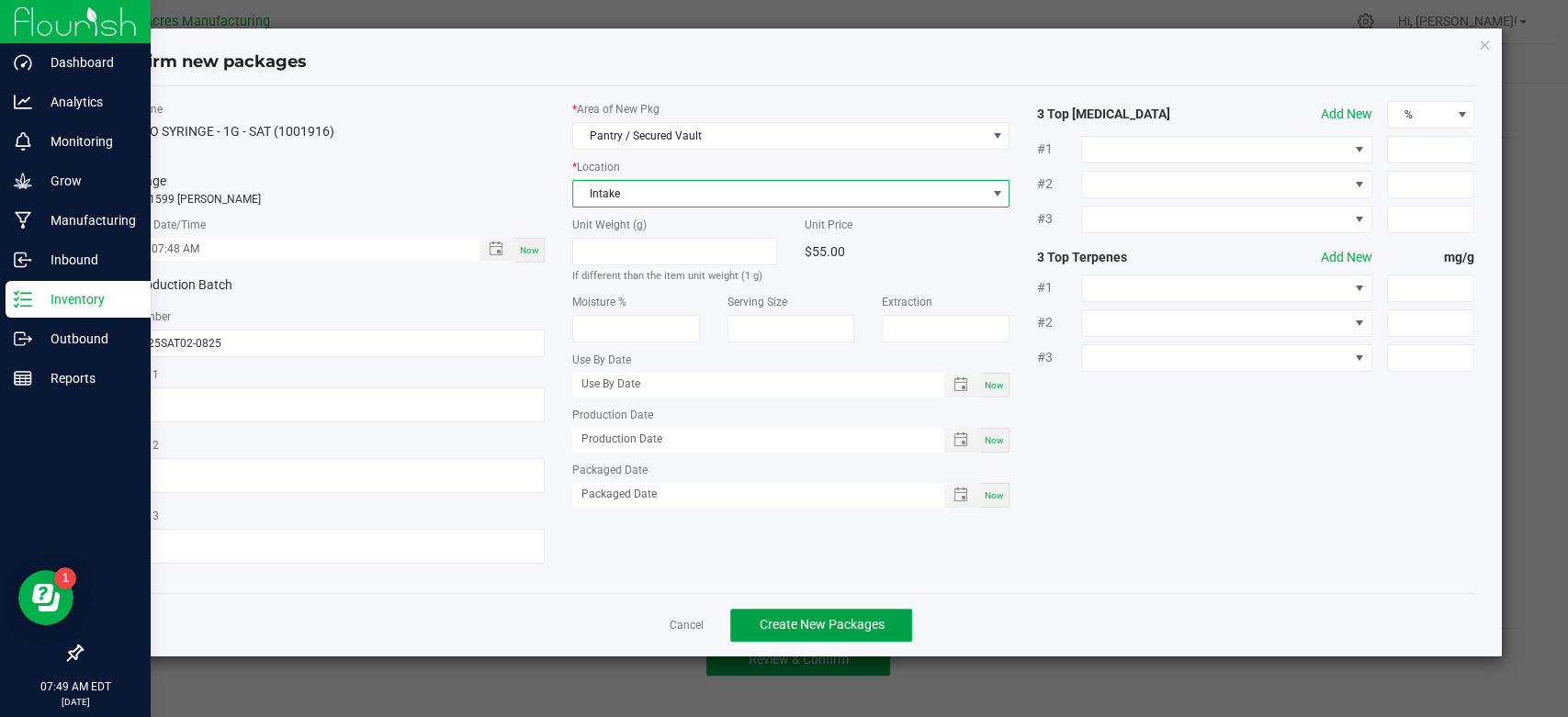
click at [837, 621] on span "Create New Packages" at bounding box center [821, 625] width 125 height 15
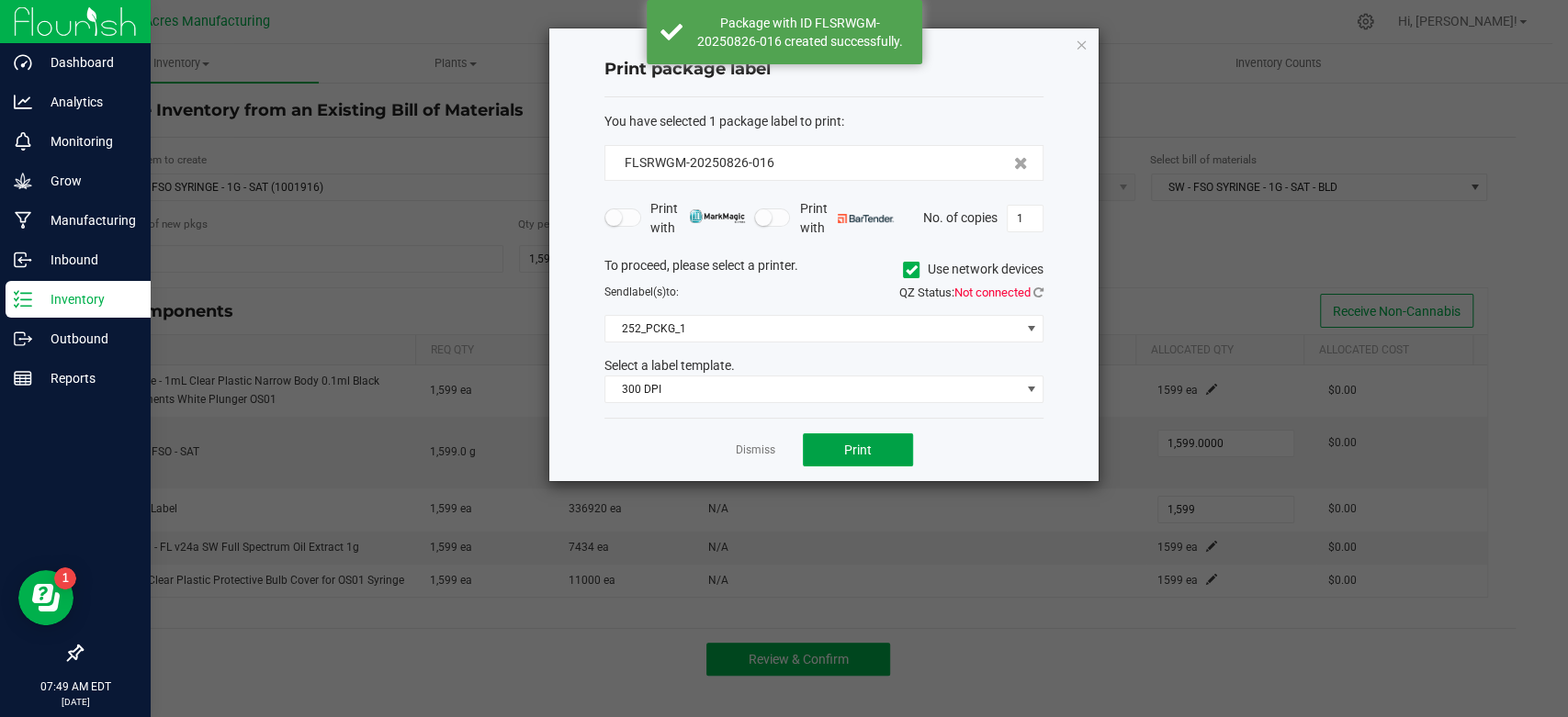
drag, startPoint x: 837, startPoint y: 451, endPoint x: 1004, endPoint y: 272, distance: 244.8
click at [989, 293] on div "Print package label You have selected 1 package label to print : FLSRWGM-202508…" at bounding box center [824, 254] width 549 height 453
click at [1031, 218] on input "1" at bounding box center [1024, 218] width 35 height 26
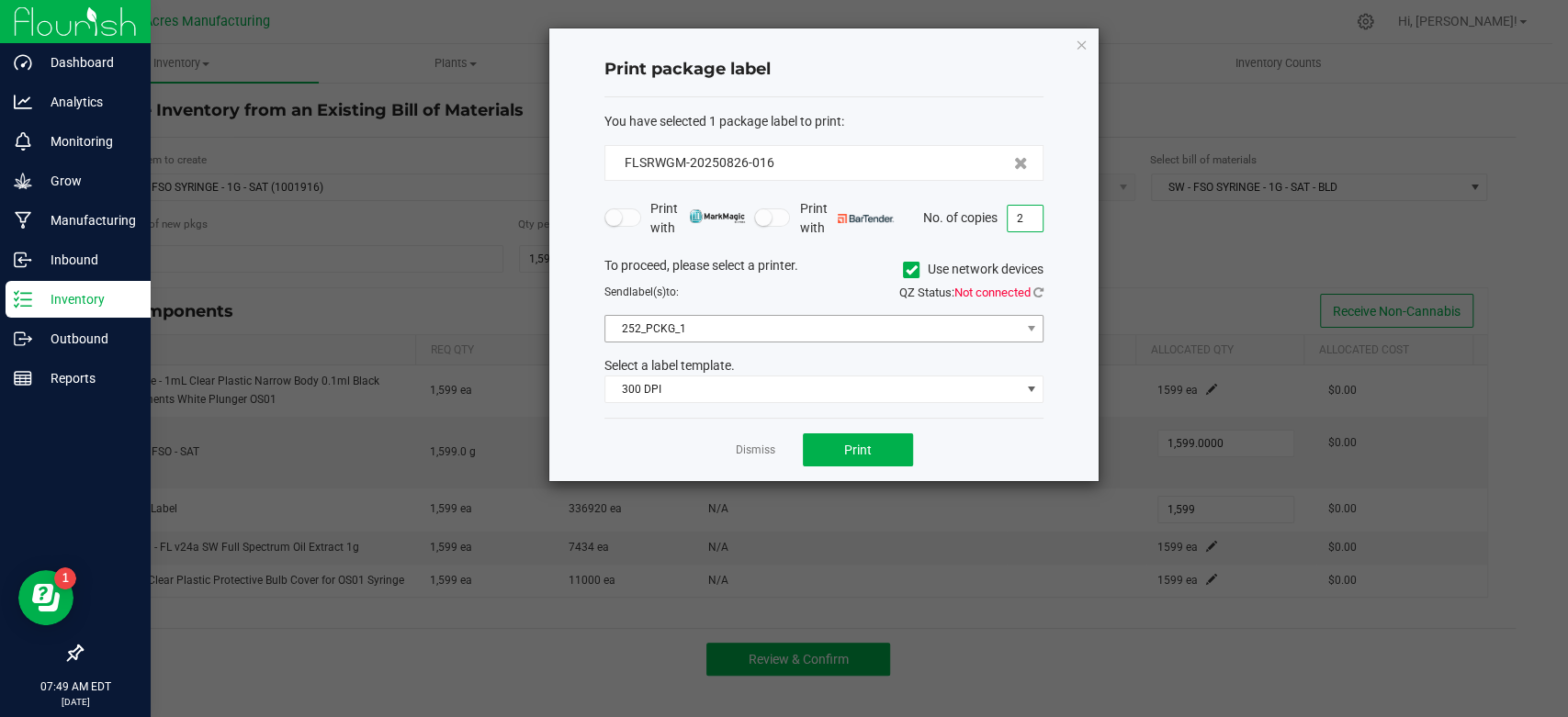
type input "2"
click at [743, 339] on span "252_PCKG_1" at bounding box center [813, 329] width 415 height 26
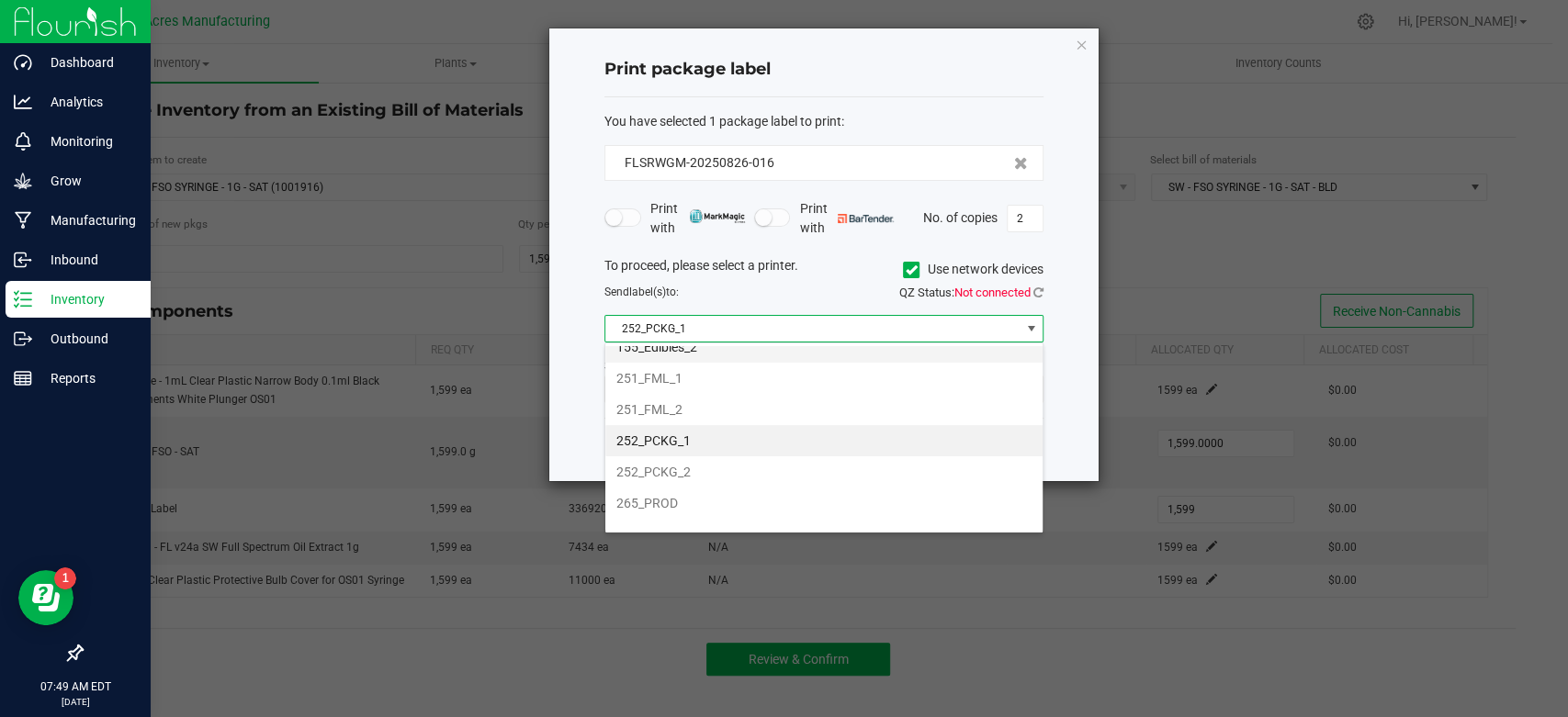
scroll to position [176, 0]
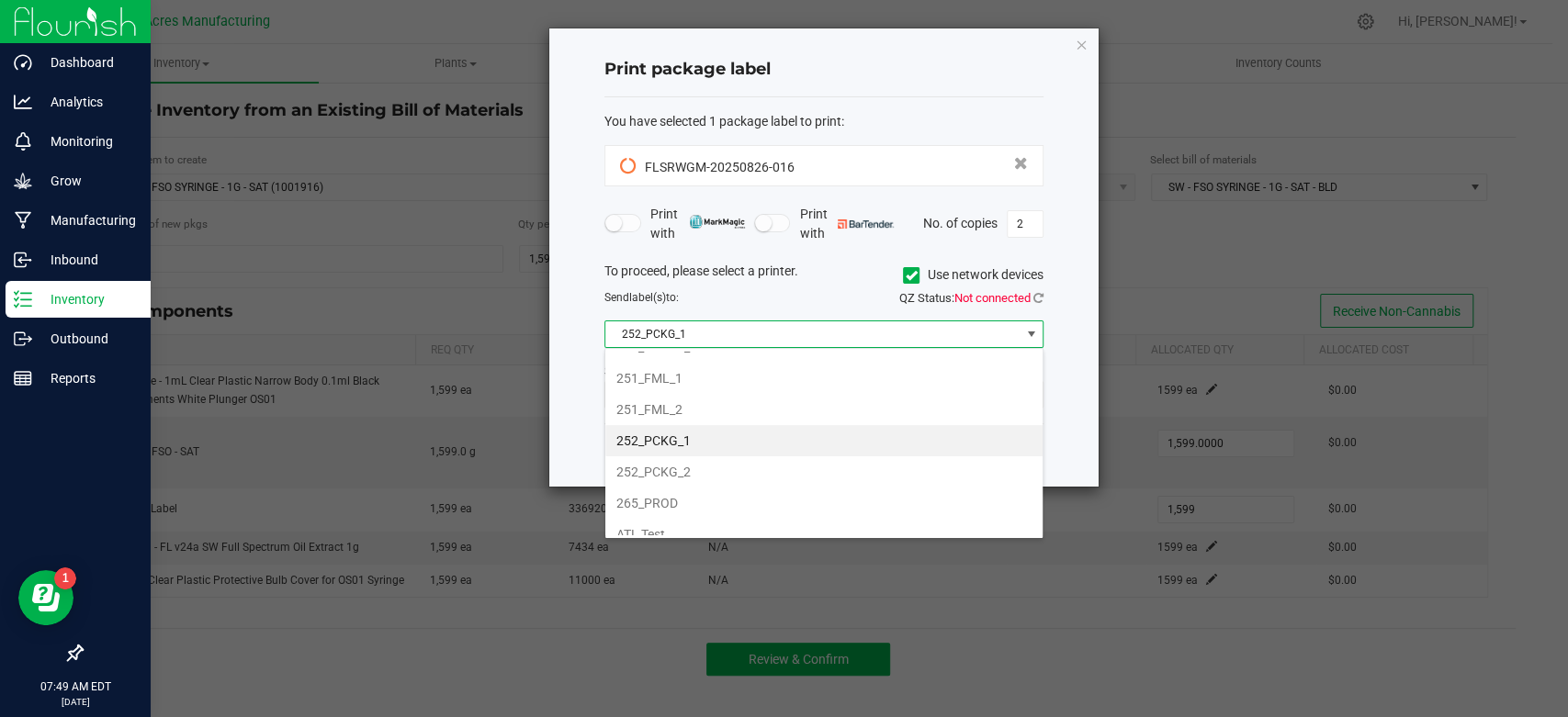
drag, startPoint x: 730, startPoint y: 468, endPoint x: 724, endPoint y: 436, distance: 32.6
click at [724, 436] on ul "114_Edibles_1 114_Edibles_2 114_Pckg_1 114_Pckg_2 155_Edibles_1 155_Edibles_2 2…" at bounding box center [824, 659] width 437 height 969
click at [724, 436] on li "252_PCKG_1" at bounding box center [824, 441] width 437 height 31
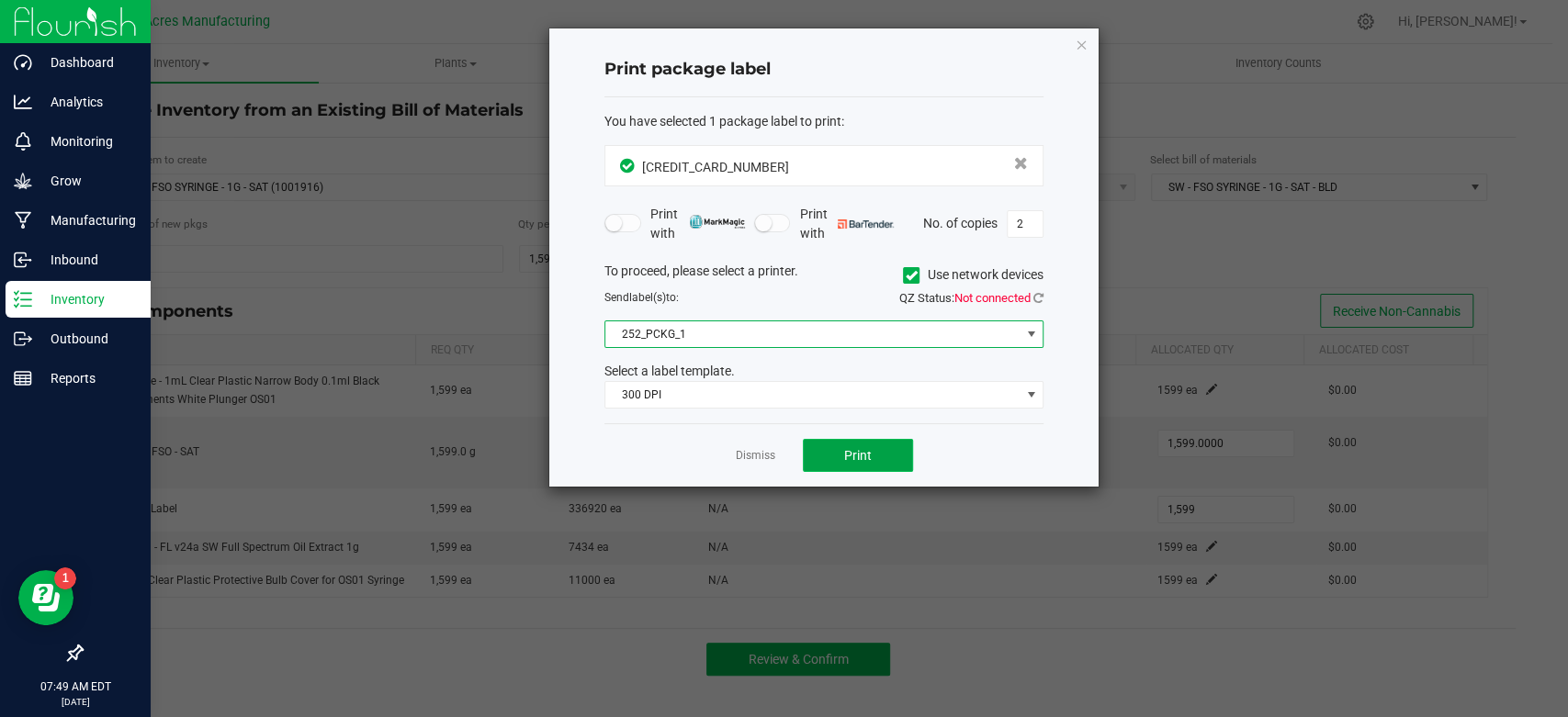
click at [837, 446] on button "Print" at bounding box center [858, 455] width 111 height 33
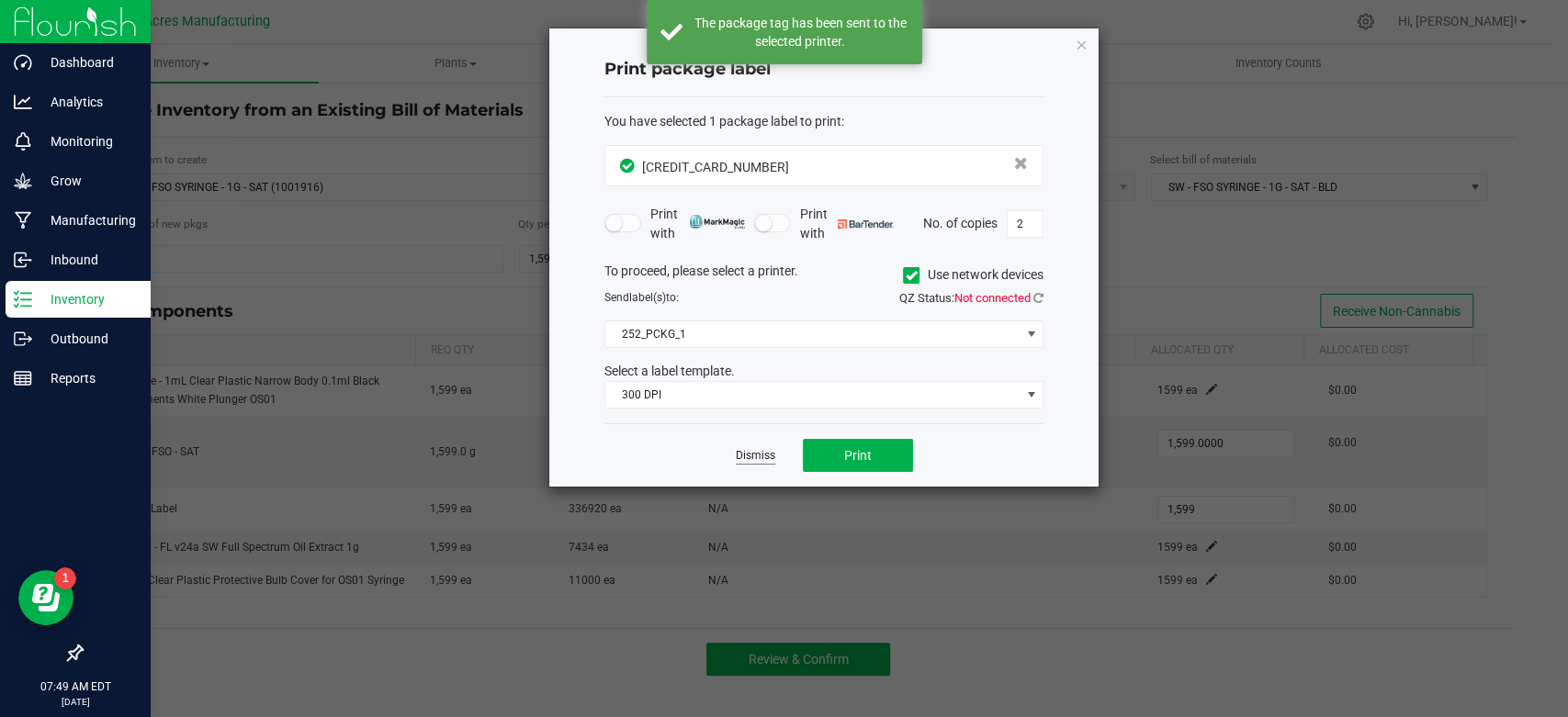
click at [741, 461] on link "Dismiss" at bounding box center [755, 455] width 40 height 16
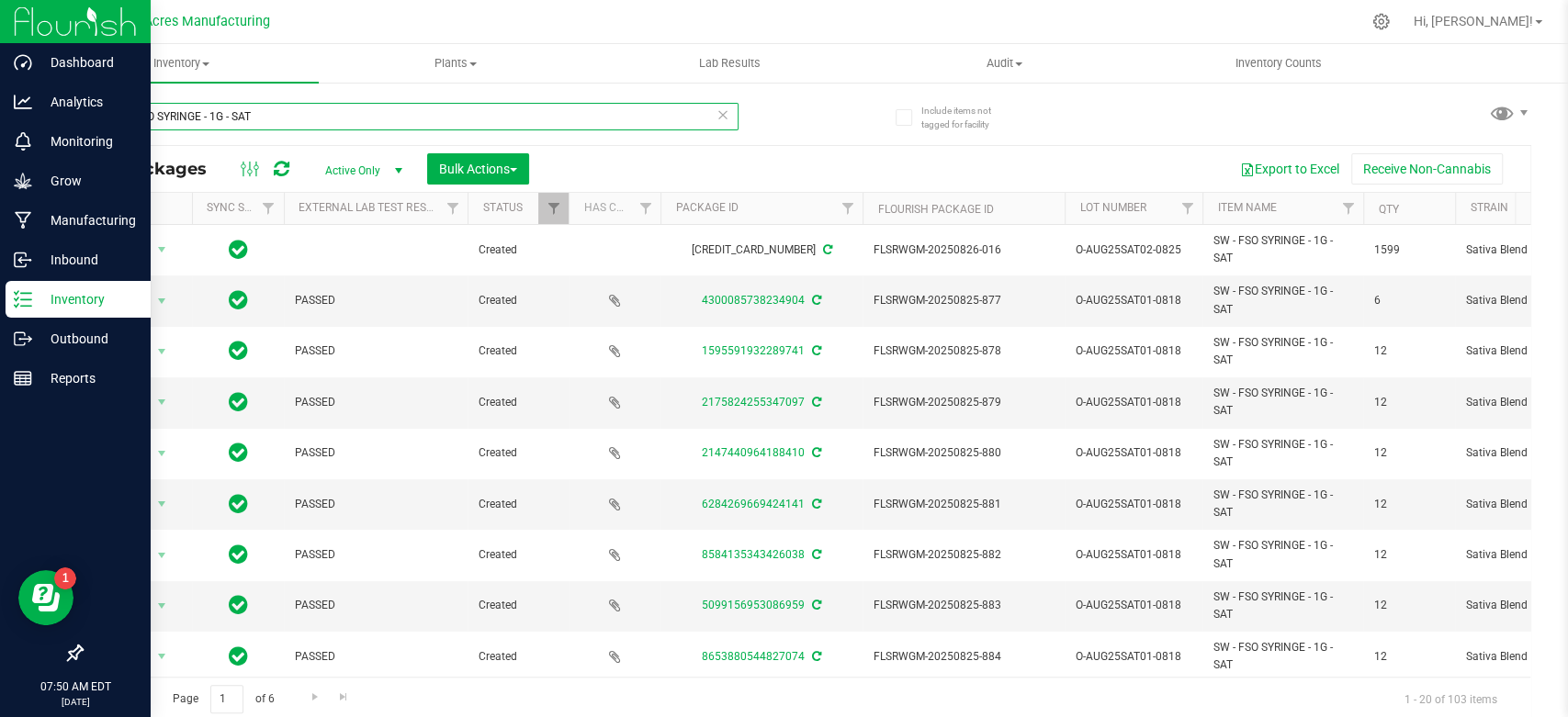
click at [311, 116] on input "SW - FSO SYRINGE - 1G - SAT" at bounding box center [410, 117] width 658 height 28
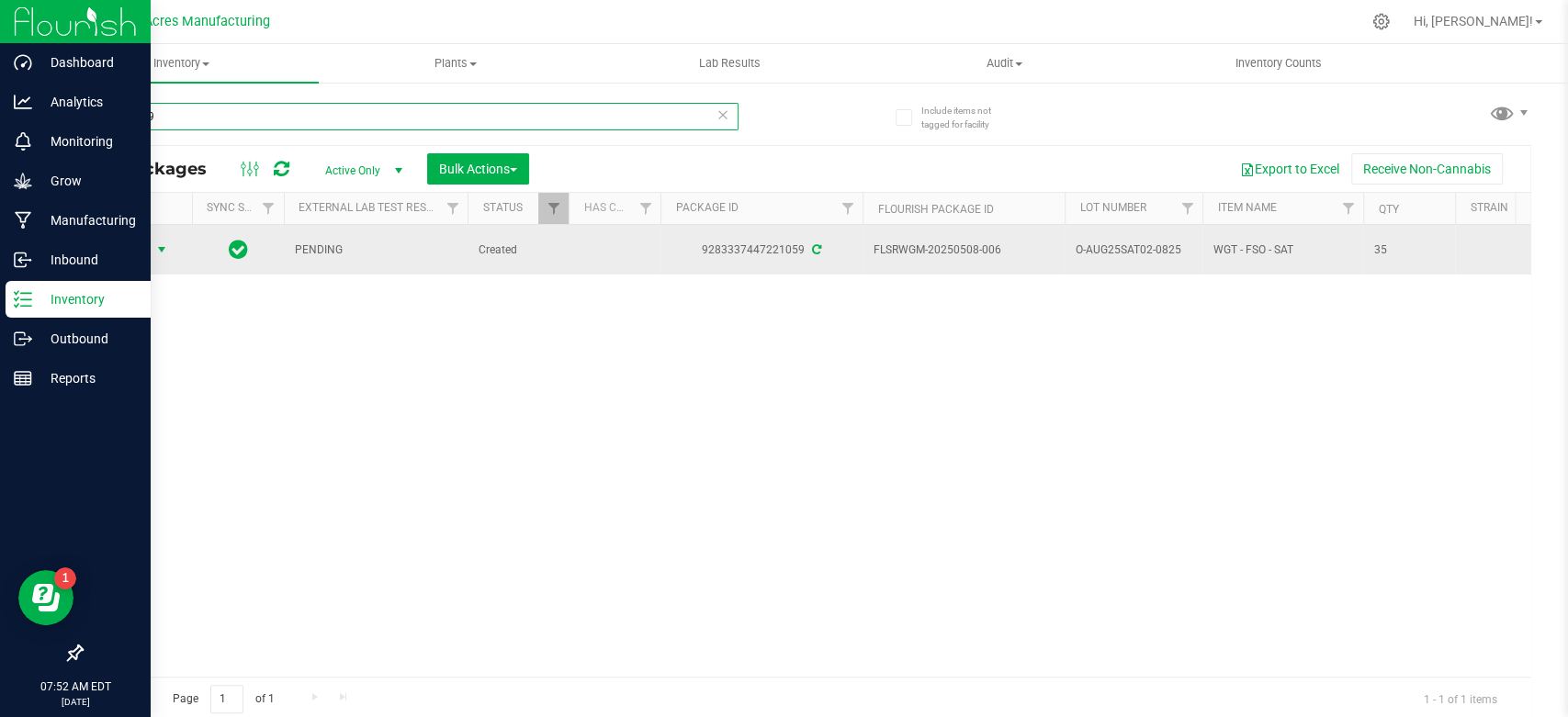
type input "7221059"
click at [127, 246] on span "Action" at bounding box center [125, 250] width 50 height 26
click at [124, 255] on span "Action" at bounding box center [125, 250] width 50 height 26
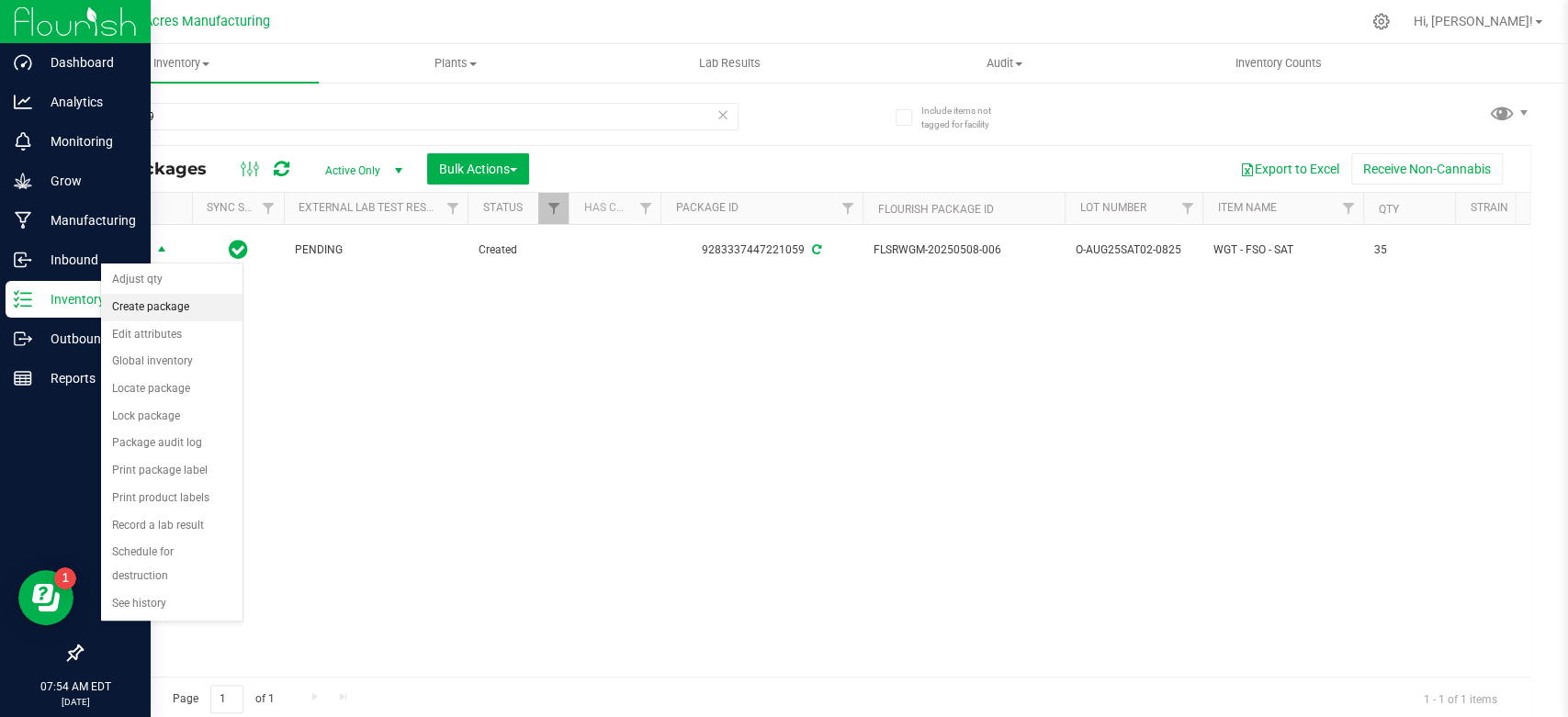
click at [176, 309] on li "Create package" at bounding box center [172, 308] width 142 height 28
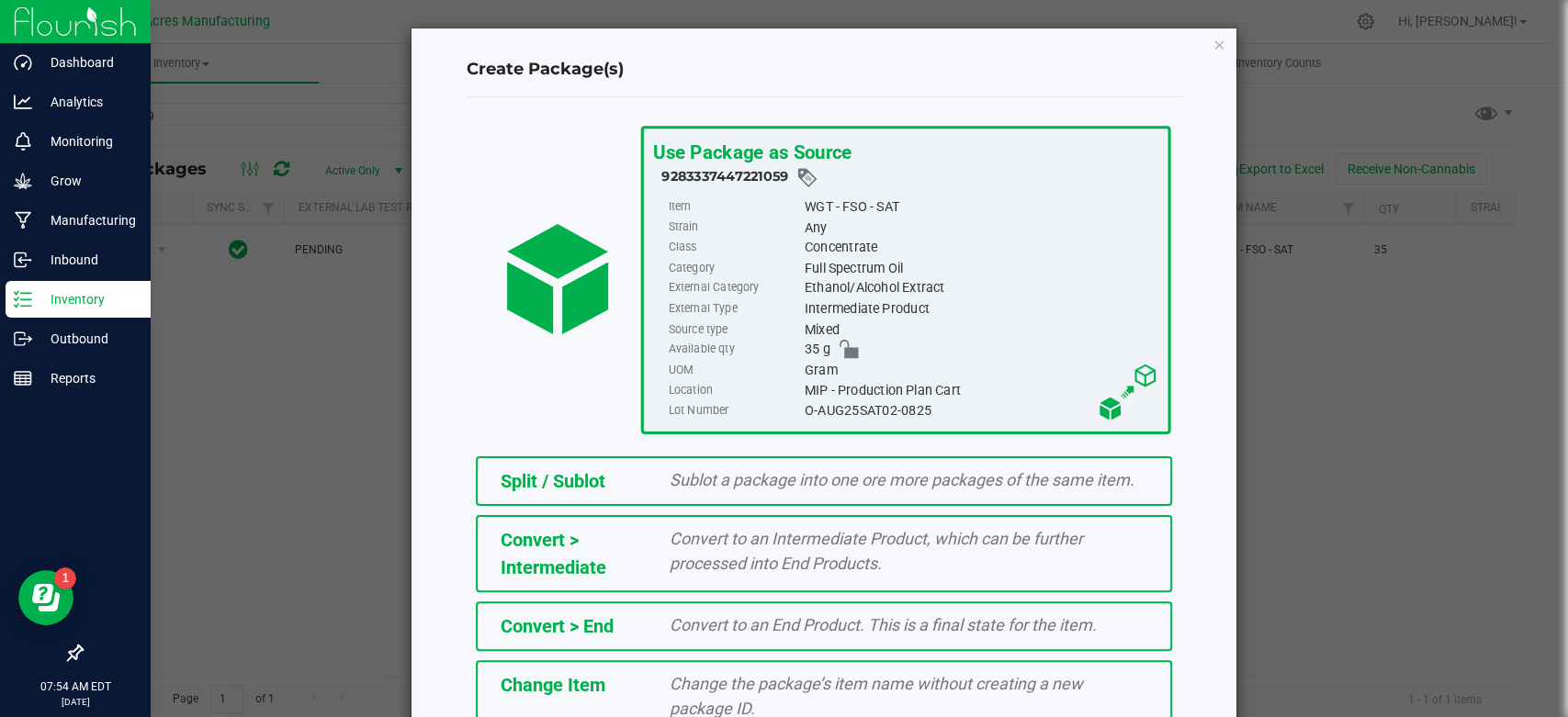
scroll to position [174, 0]
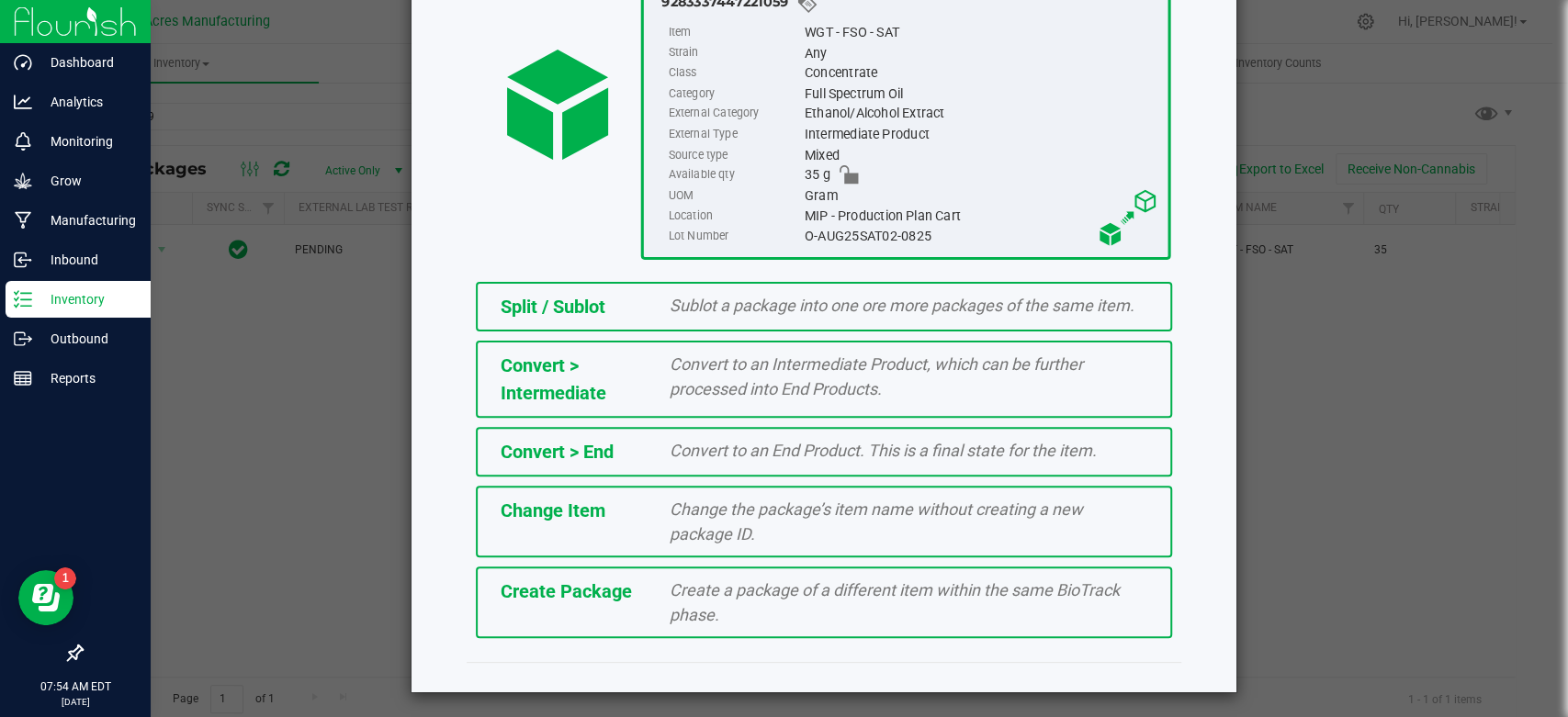
click at [581, 582] on span "Create Package" at bounding box center [566, 592] width 132 height 22
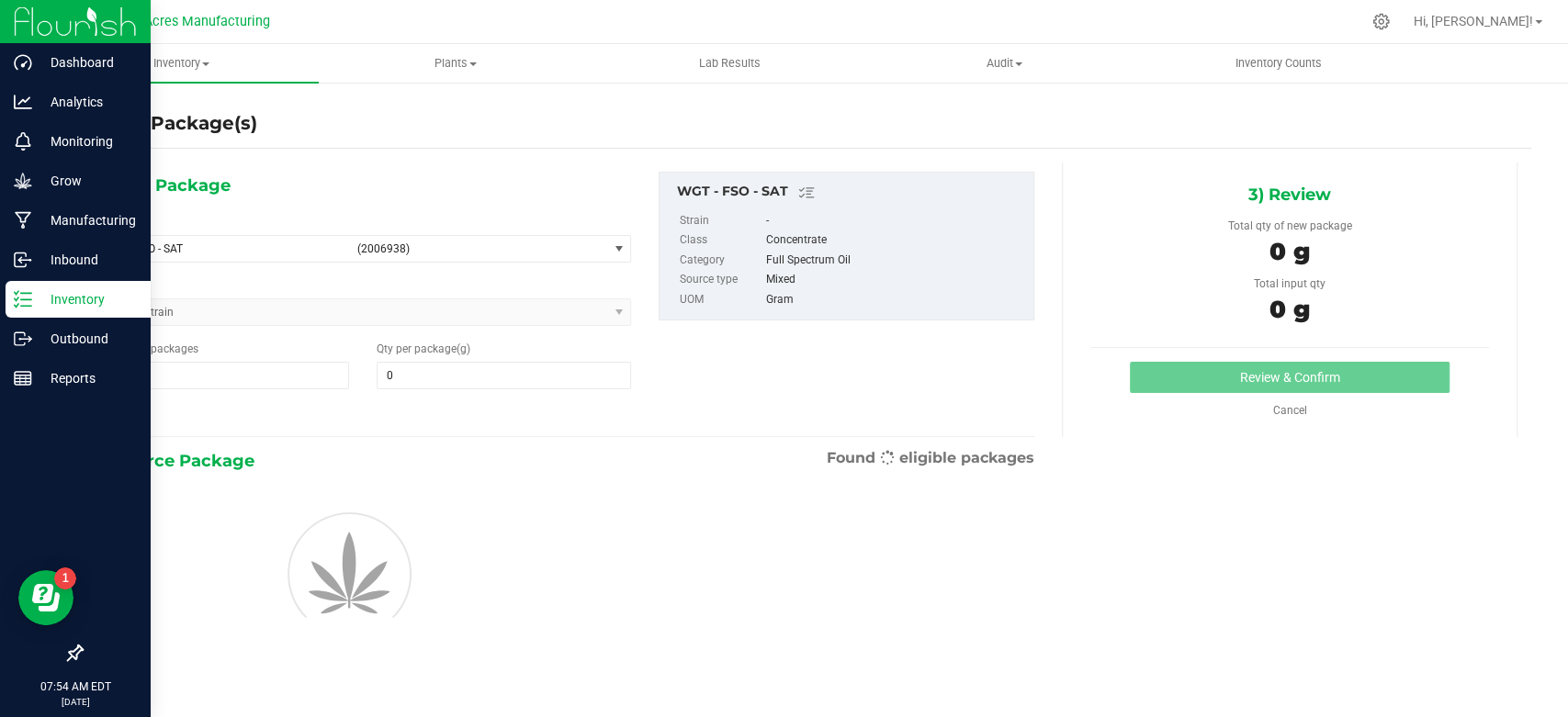
type input "0.0000"
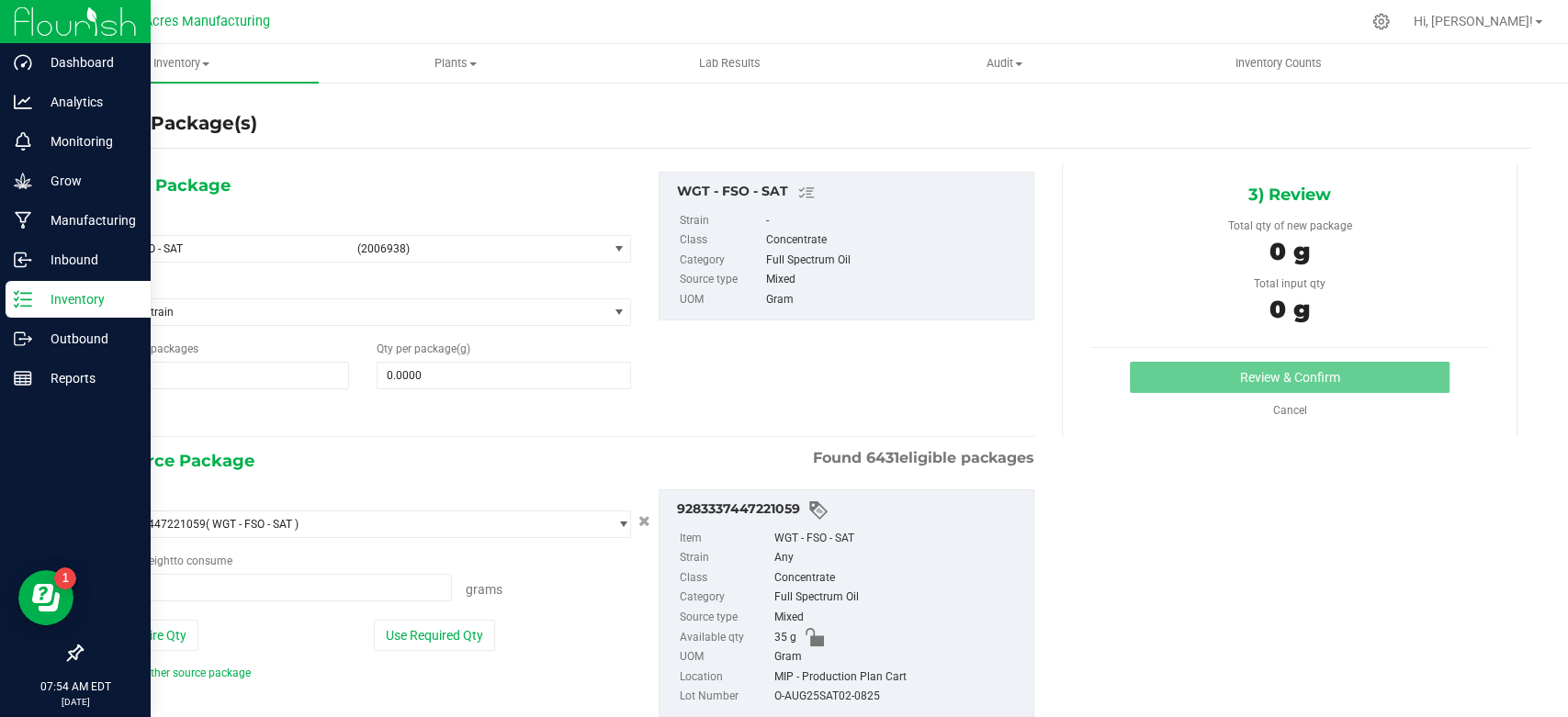
type input "0.0000 g"
click at [401, 253] on span "(2006938)" at bounding box center [478, 249] width 242 height 13
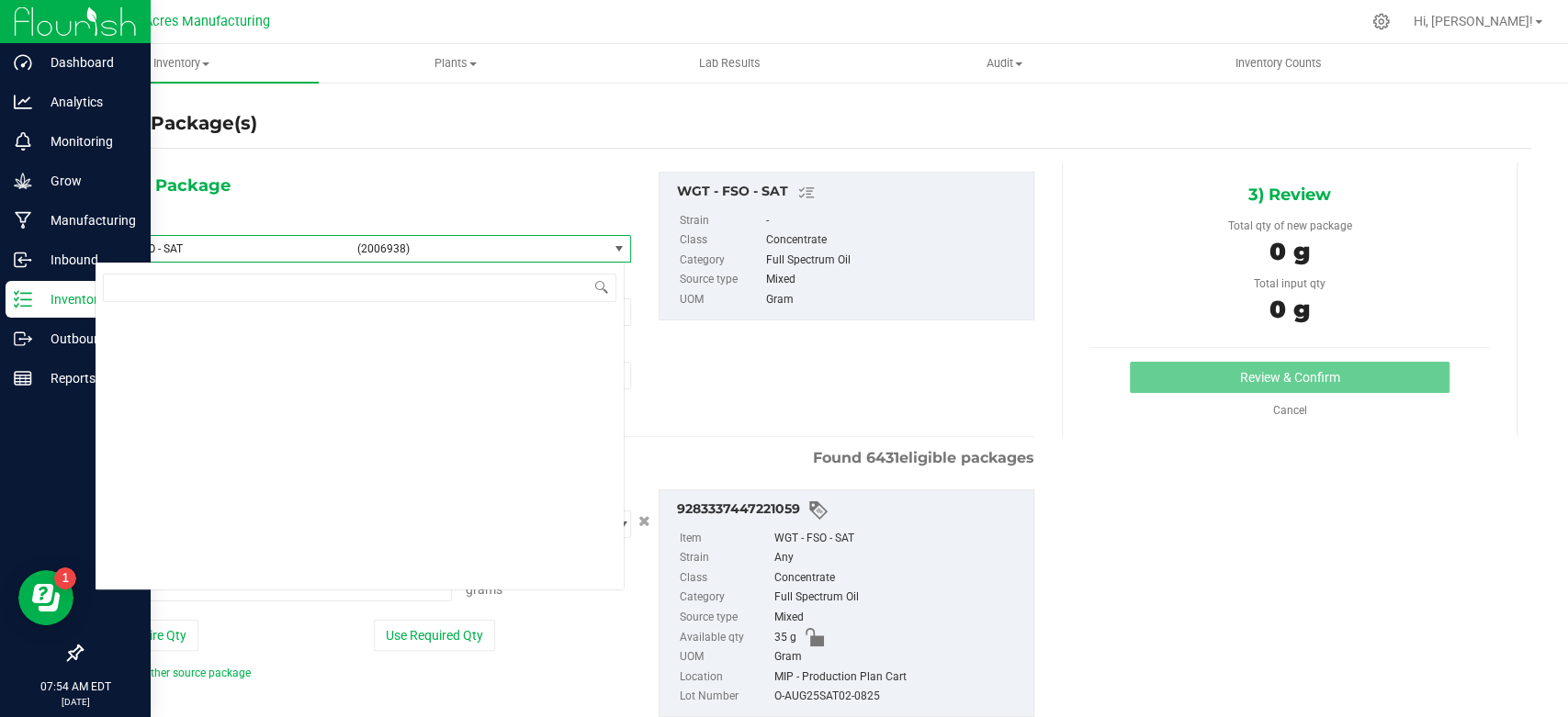
scroll to position [400360, 0]
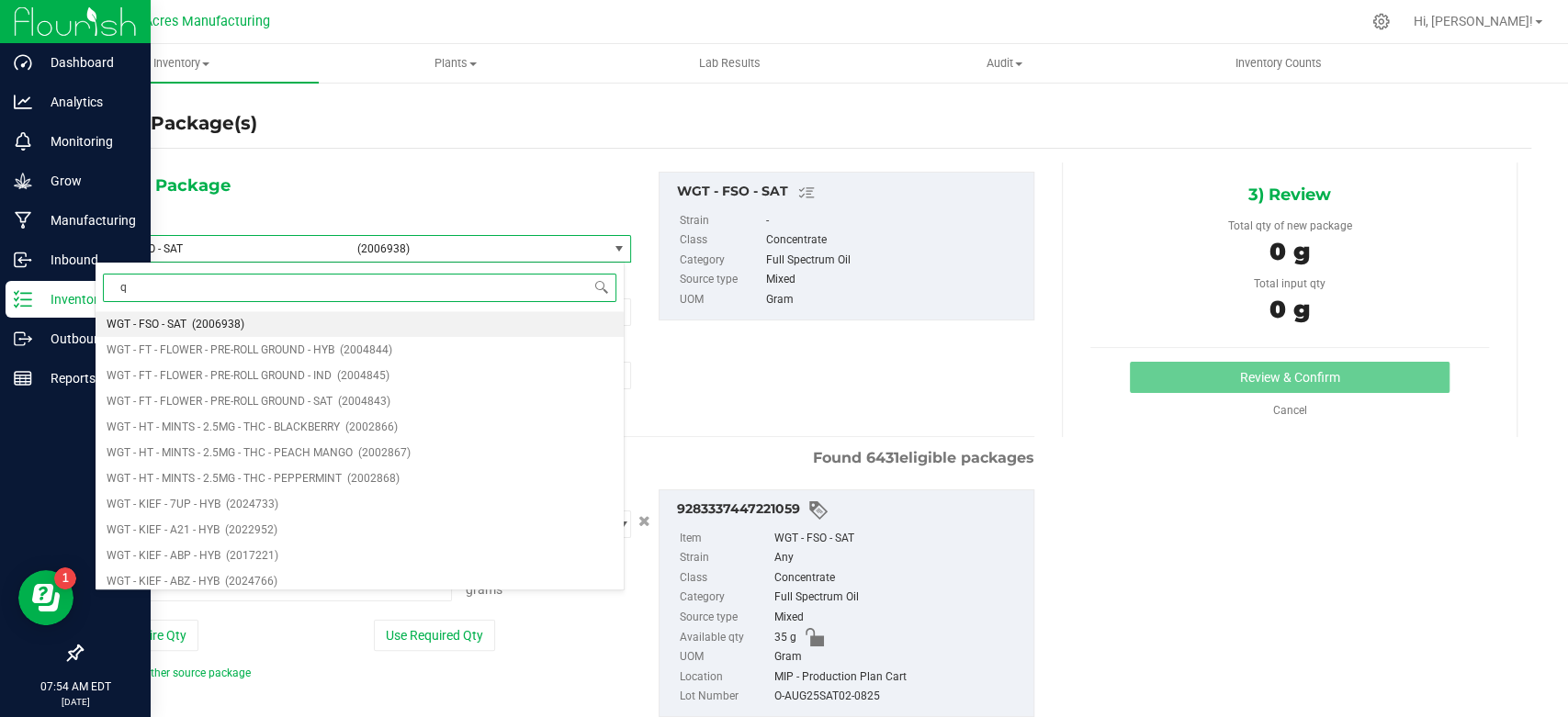
type input "qc"
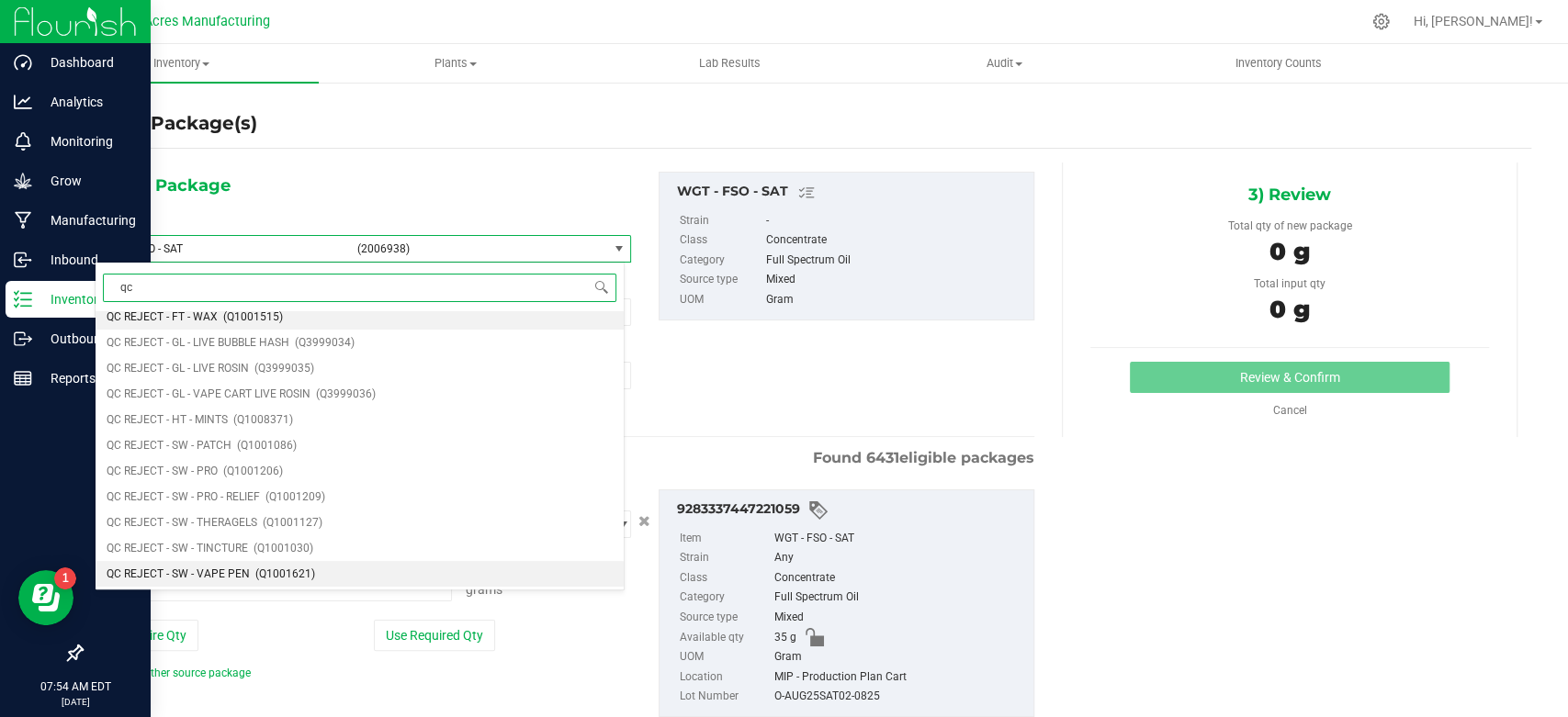
scroll to position [212, 0]
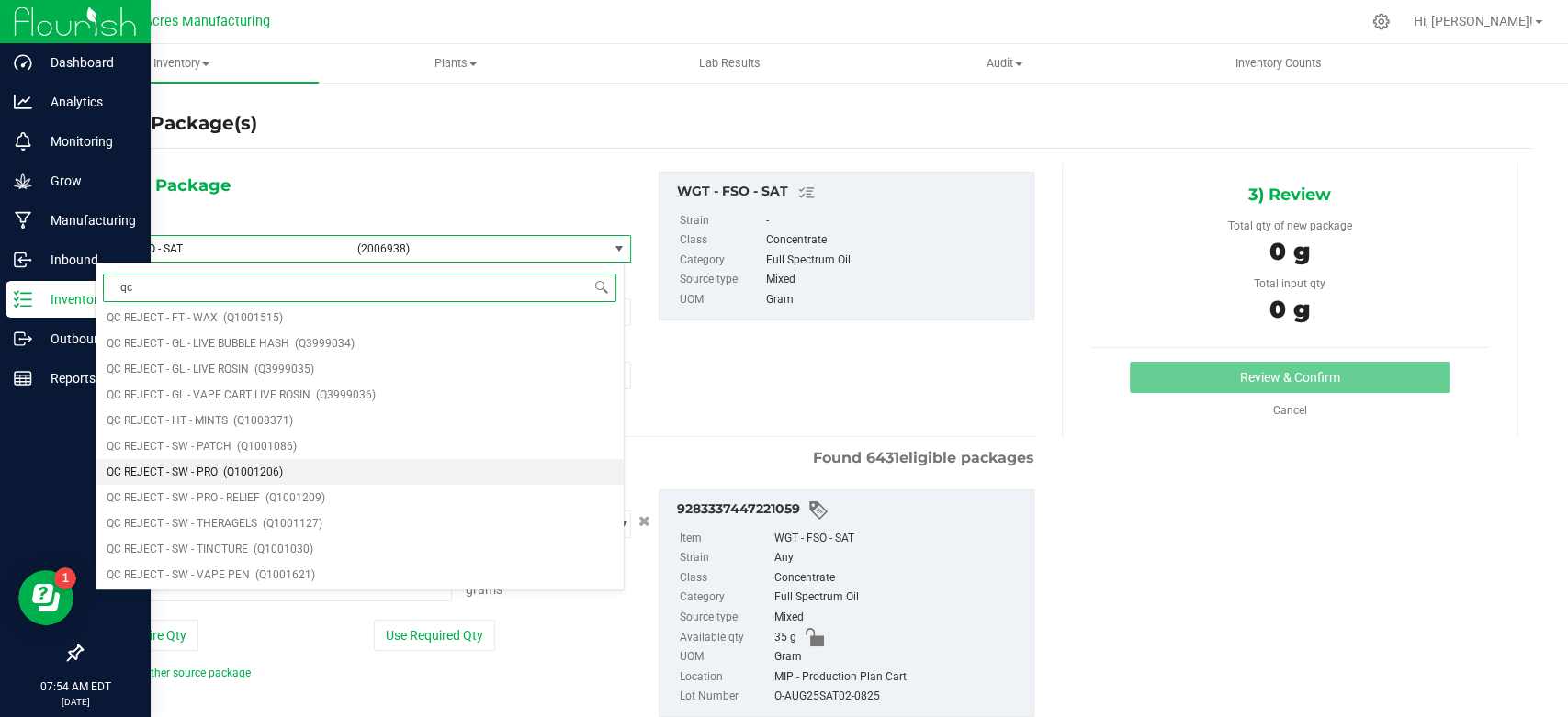
click at [367, 468] on li "QC REJECT - SW - PRO (Q1001206)" at bounding box center [359, 472] width 528 height 26
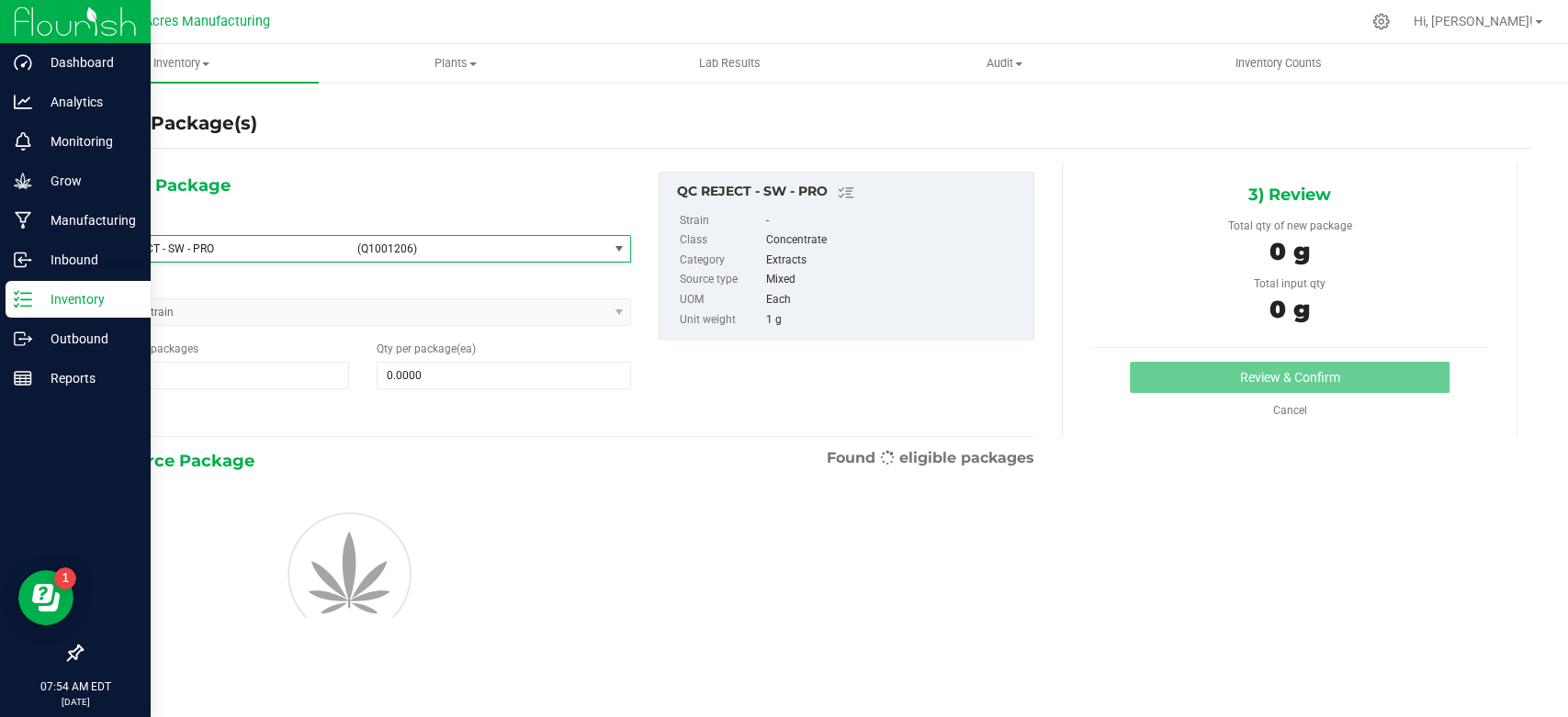
type input "0"
click at [459, 377] on span at bounding box center [504, 376] width 254 height 28
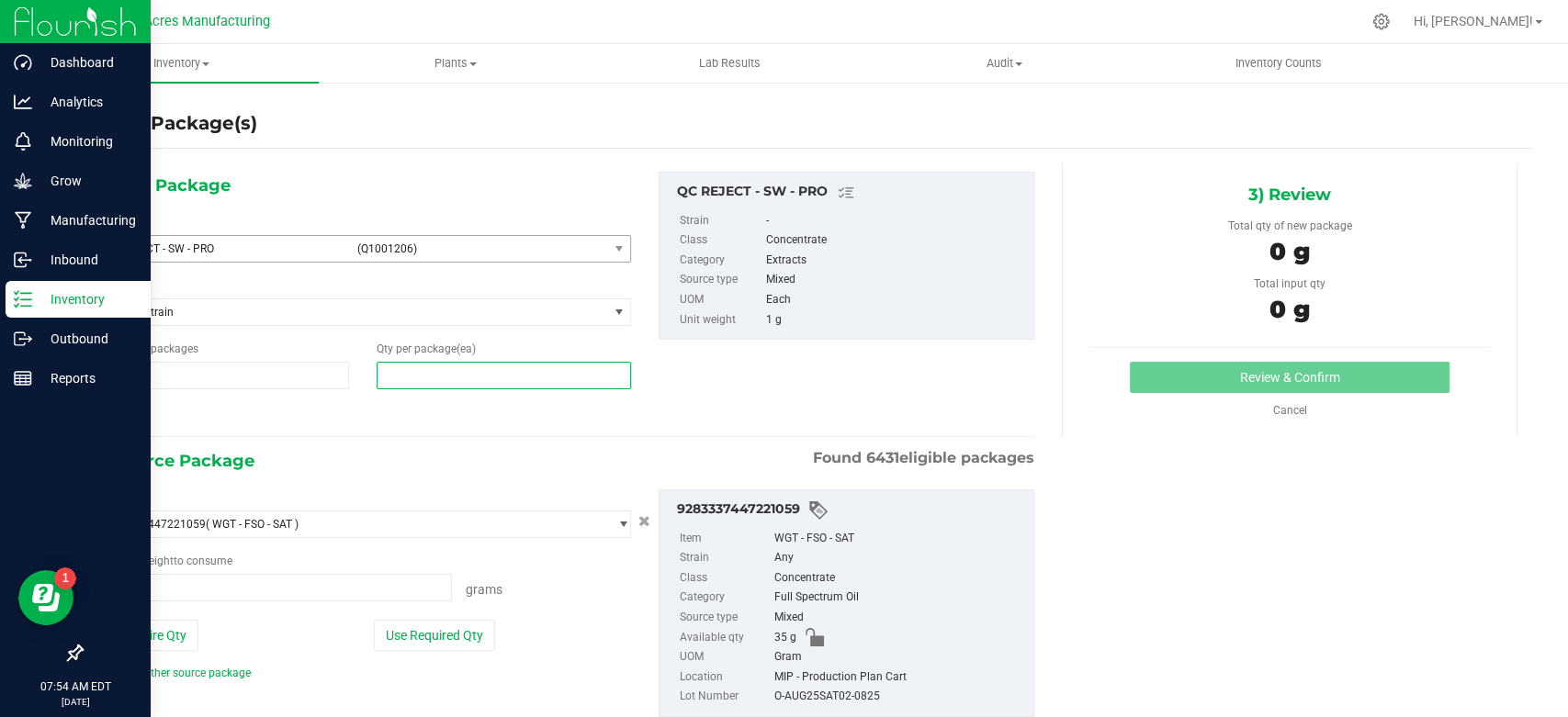
type input "0.0000 g"
type input "22"
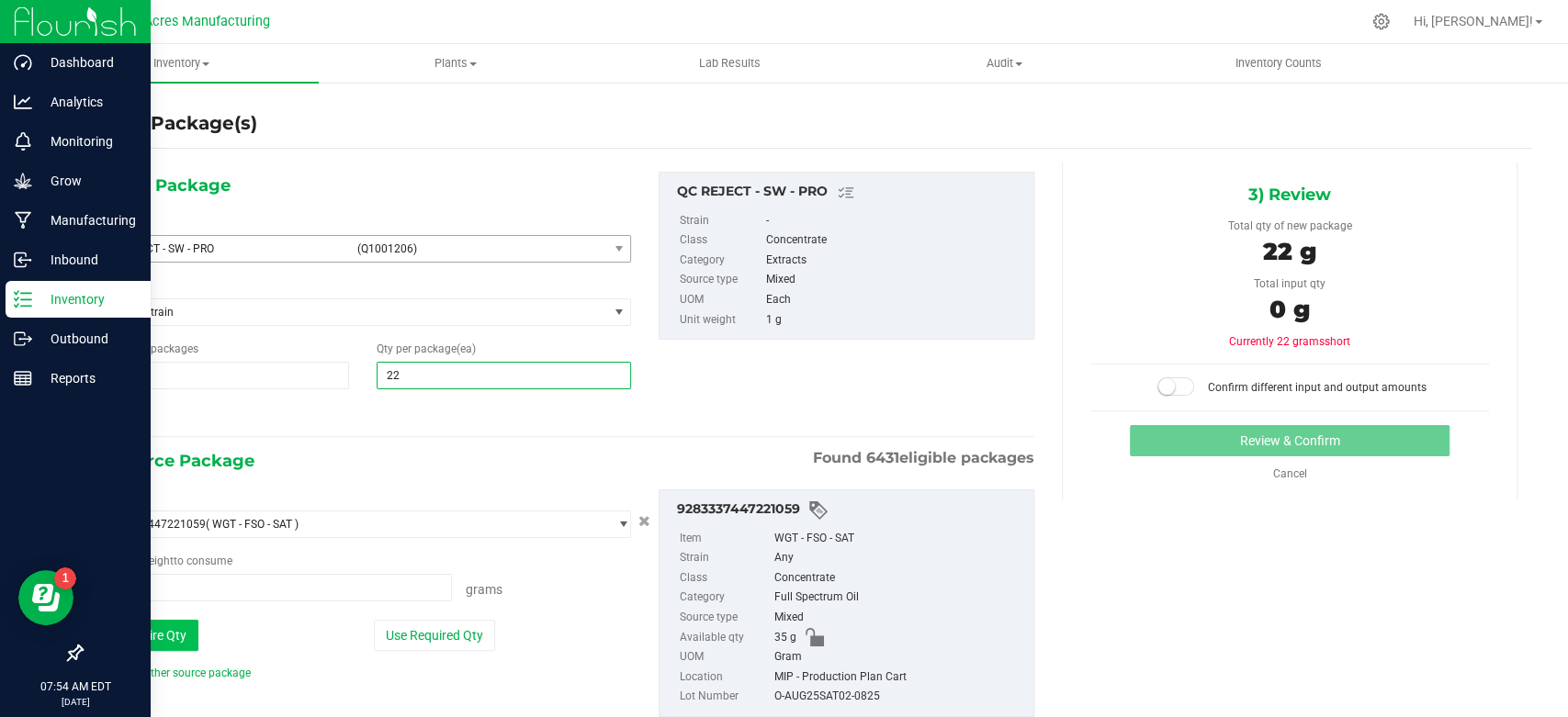
type input "22"
click at [195, 621] on button "Use Entire Qty" at bounding box center [146, 636] width 104 height 31
type input "35.0000 g"
click at [1165, 381] on span at bounding box center [1176, 387] width 37 height 18
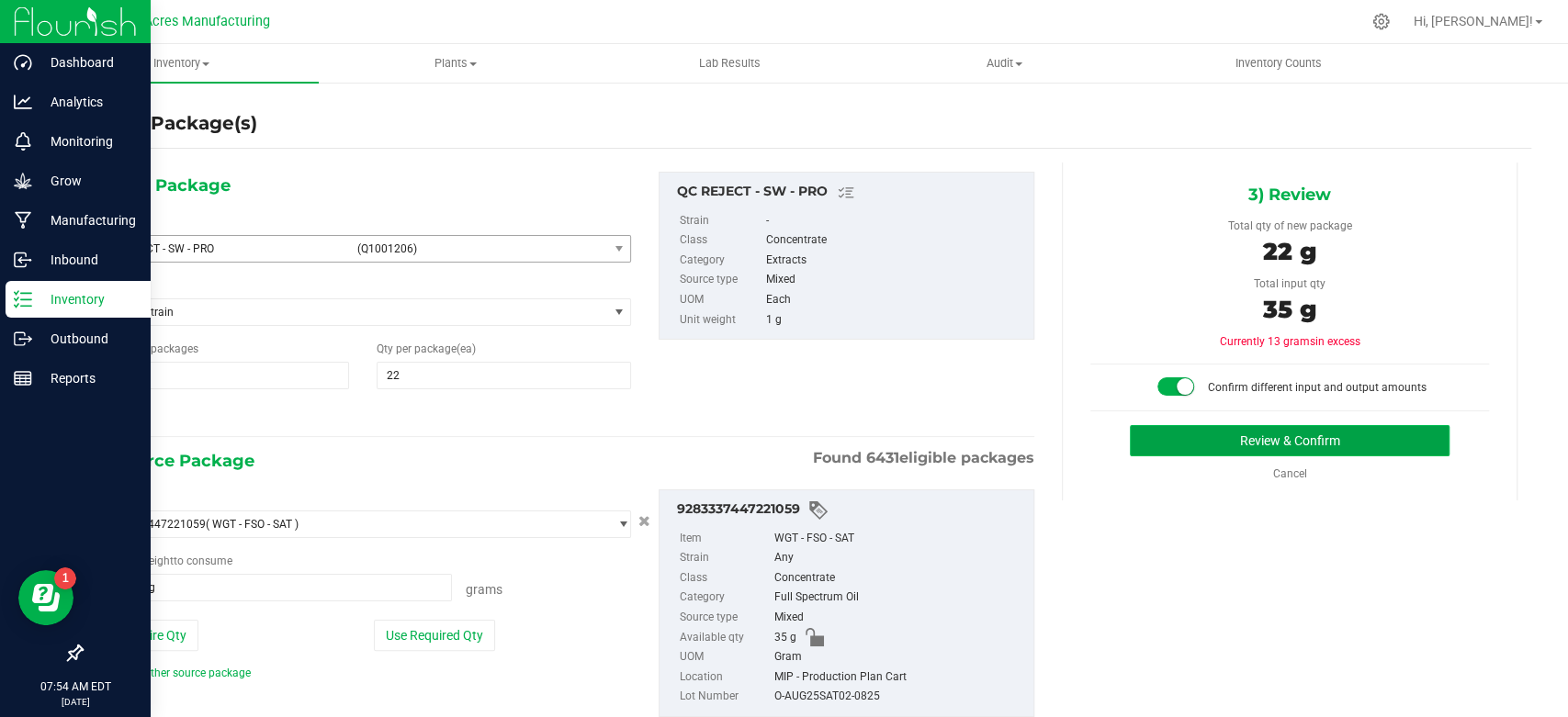
click at [1174, 445] on button "Review & Confirm" at bounding box center [1289, 441] width 319 height 31
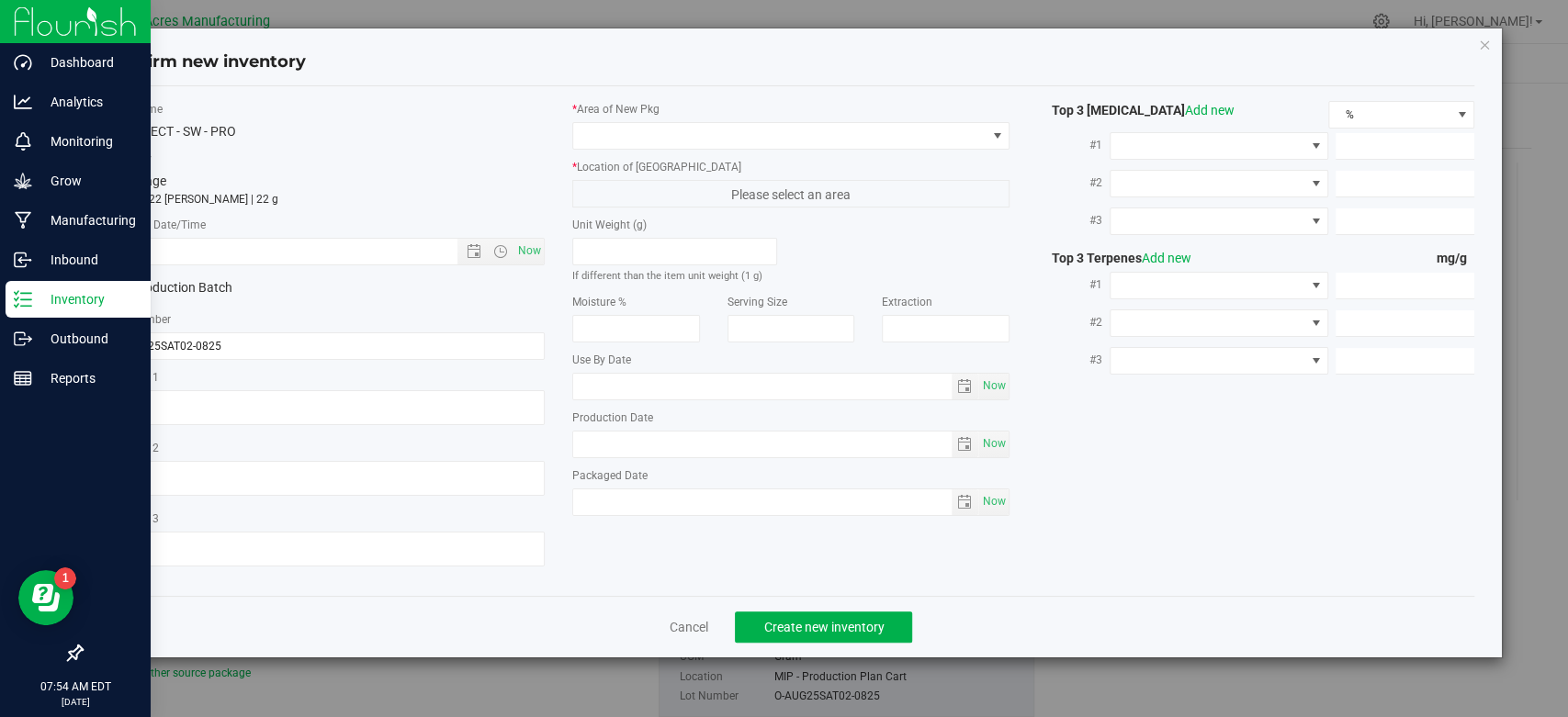
type textarea "EXT"
type textarea "19.6%/2.65%"
type textarea ".511"
click at [531, 247] on span "Now" at bounding box center [530, 251] width 31 height 27
type input "[DATE] 7:54 AM"
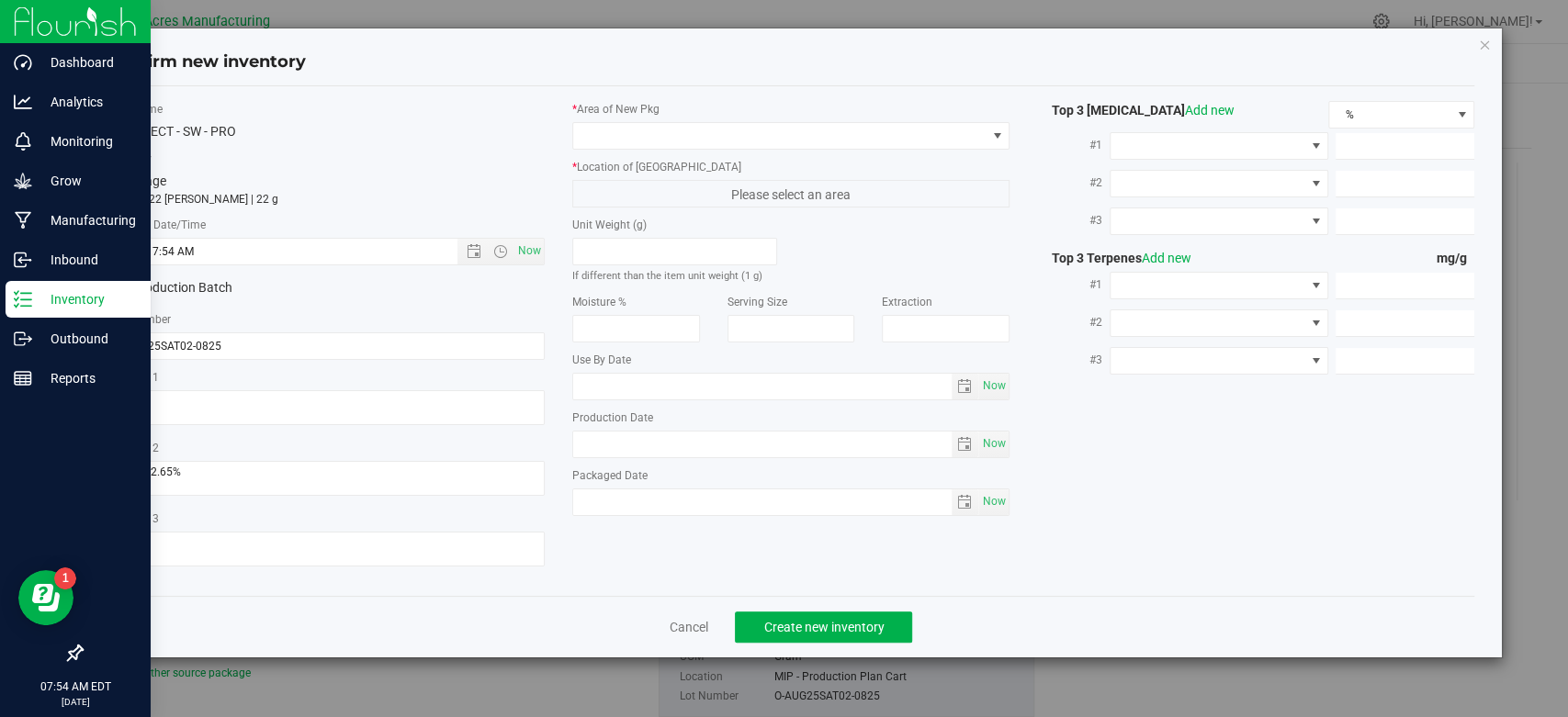
click at [754, 121] on div "* Area of [GEOGRAPHIC_DATA]" at bounding box center [790, 125] width 437 height 49
click at [763, 129] on span at bounding box center [779, 136] width 413 height 26
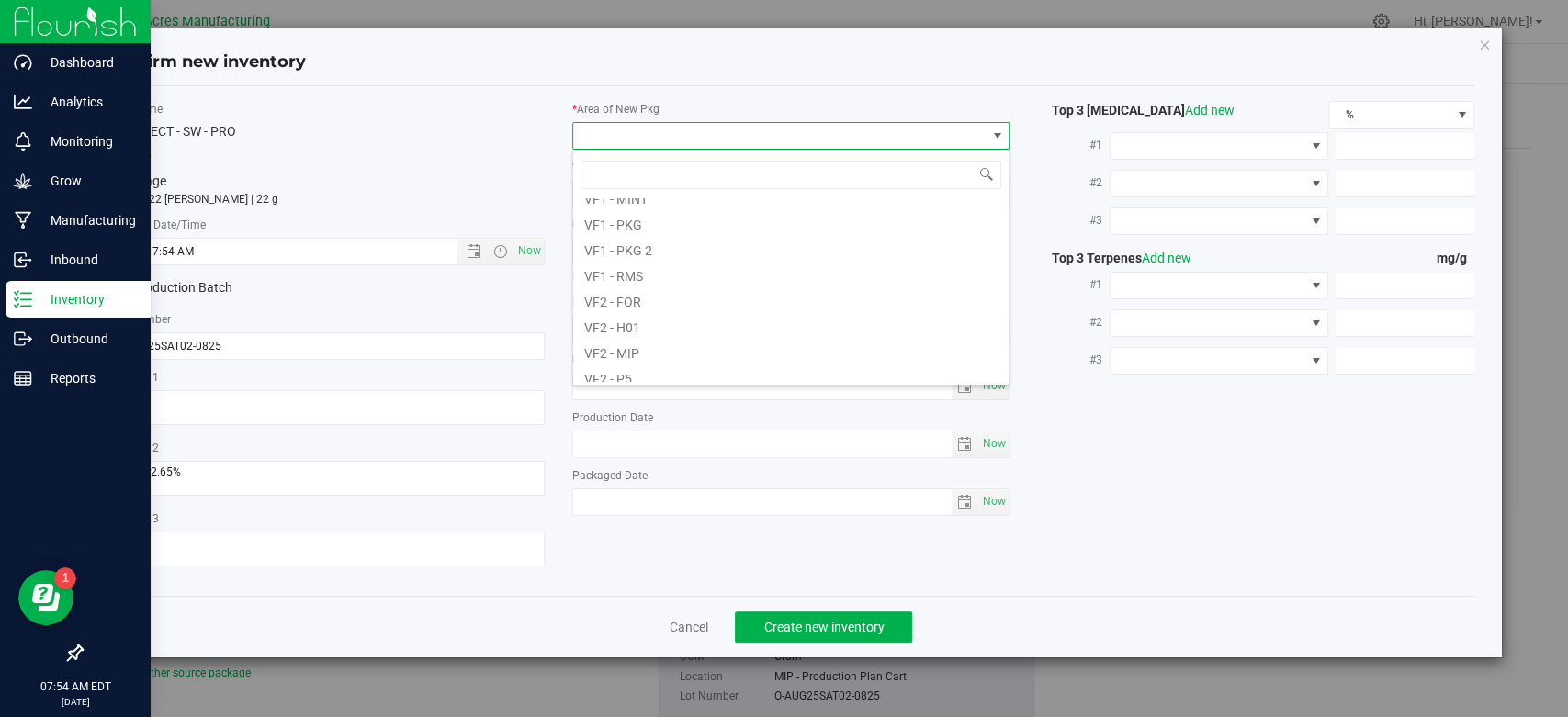
scroll to position [840, 0]
click at [733, 349] on li "VF2 - MIP" at bounding box center [790, 349] width 435 height 26
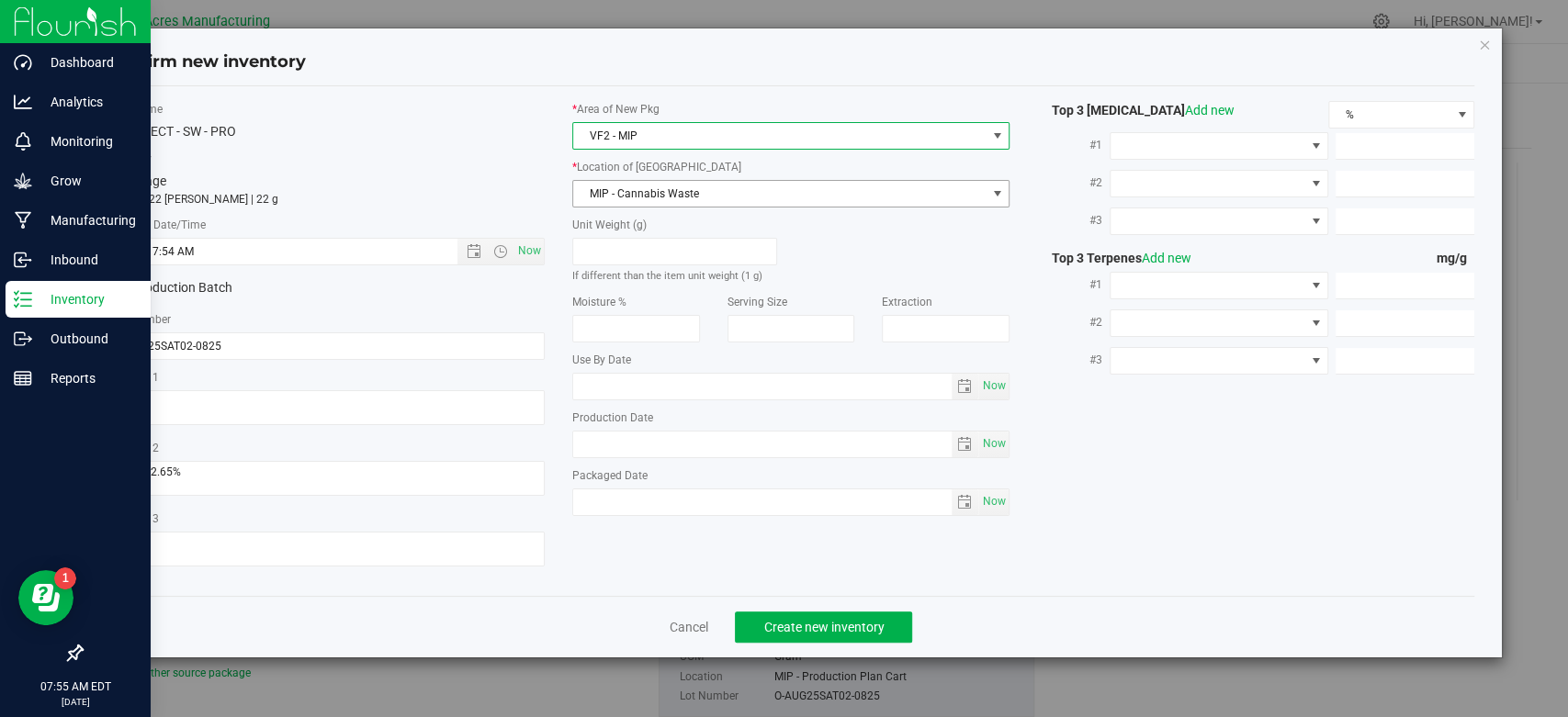
click at [746, 196] on span "MIP - Cannabis Waste" at bounding box center [779, 194] width 413 height 26
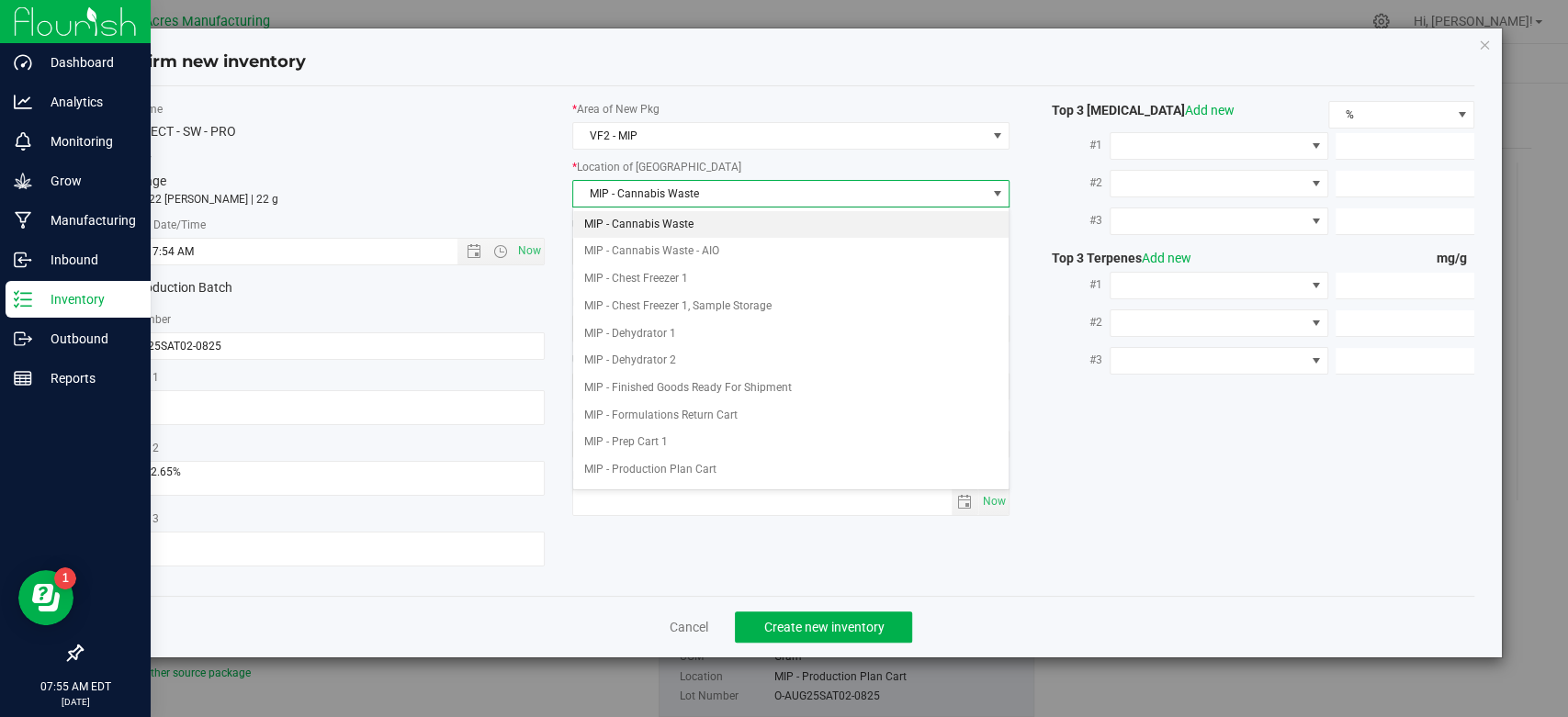
click at [730, 226] on li "MIP - Cannabis Waste" at bounding box center [790, 225] width 435 height 28
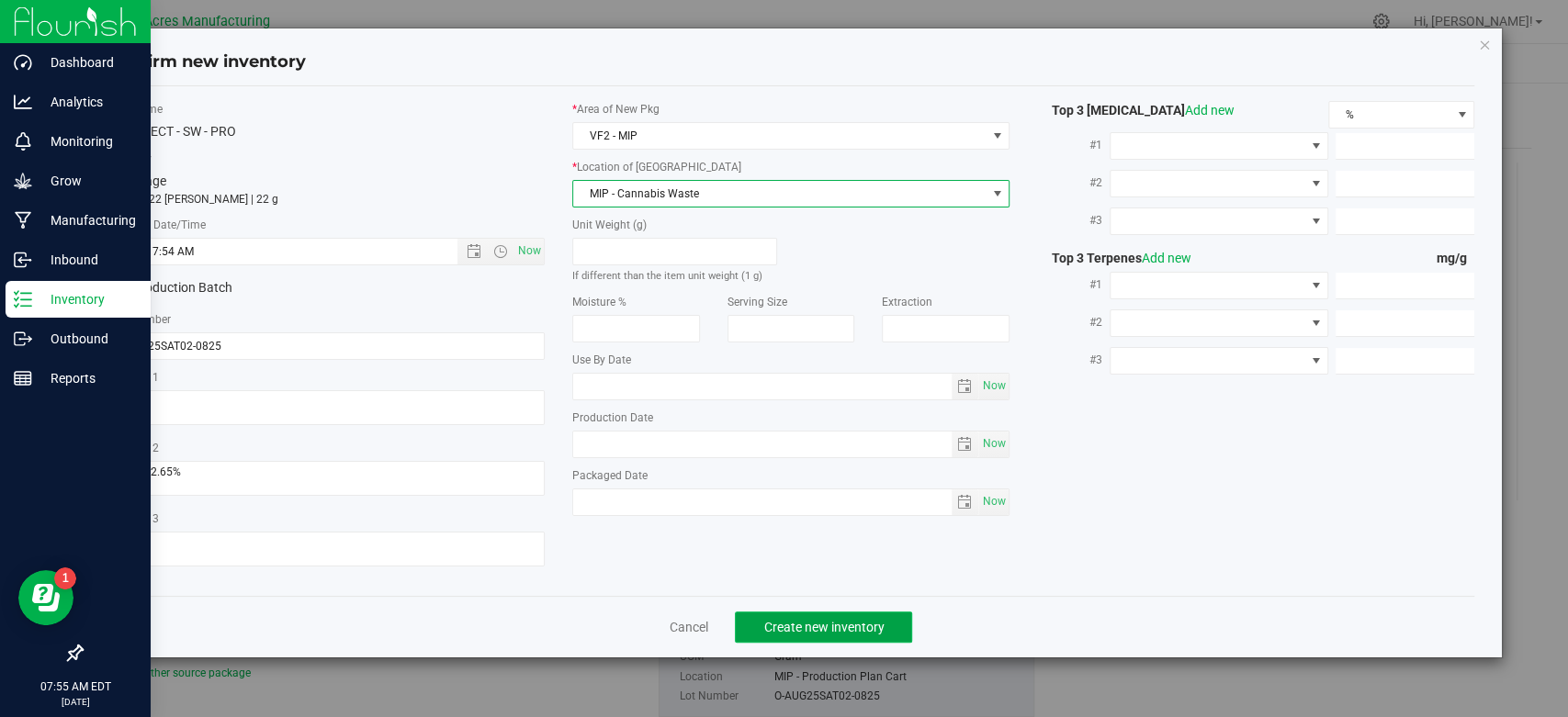
click at [793, 630] on span "Create new inventory" at bounding box center [823, 628] width 121 height 15
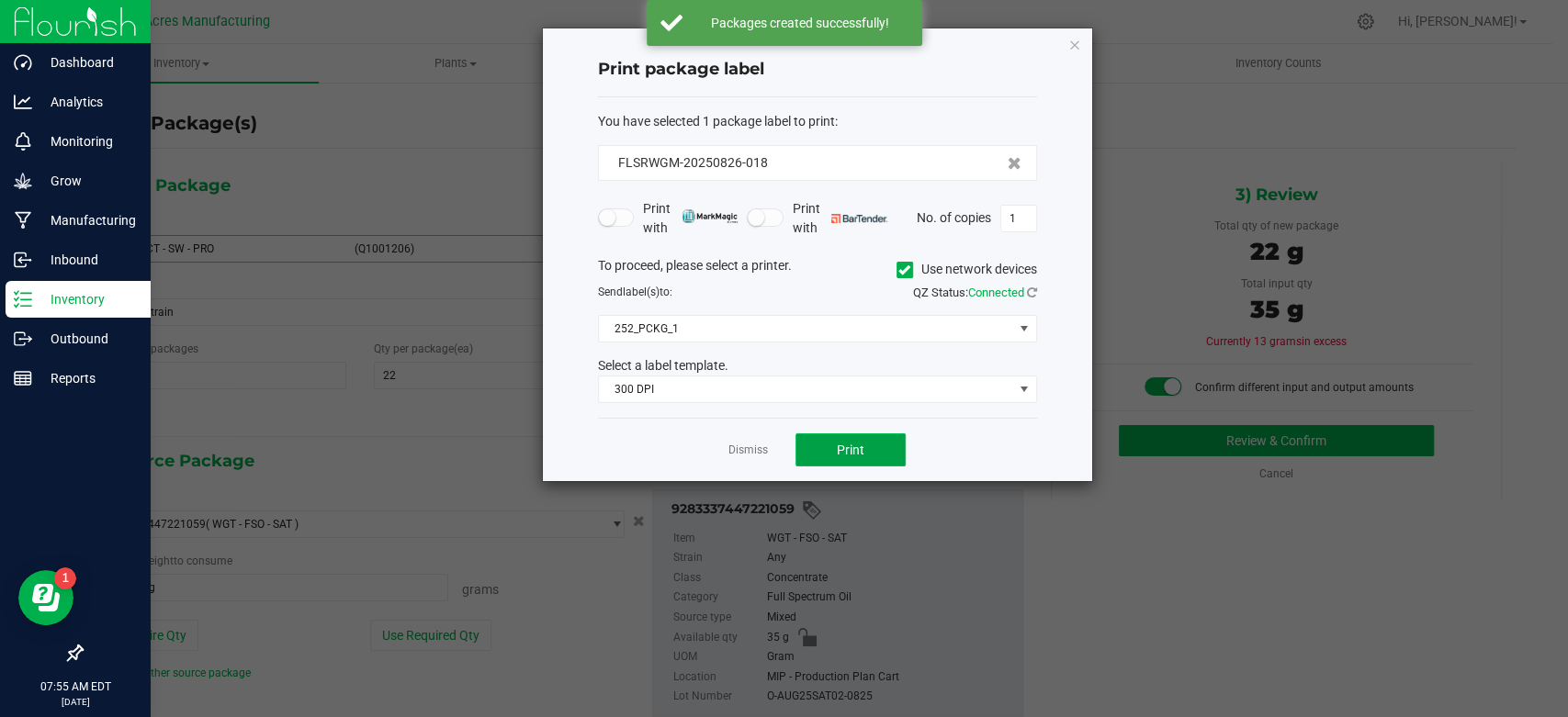
click at [864, 437] on button "Print" at bounding box center [850, 450] width 111 height 33
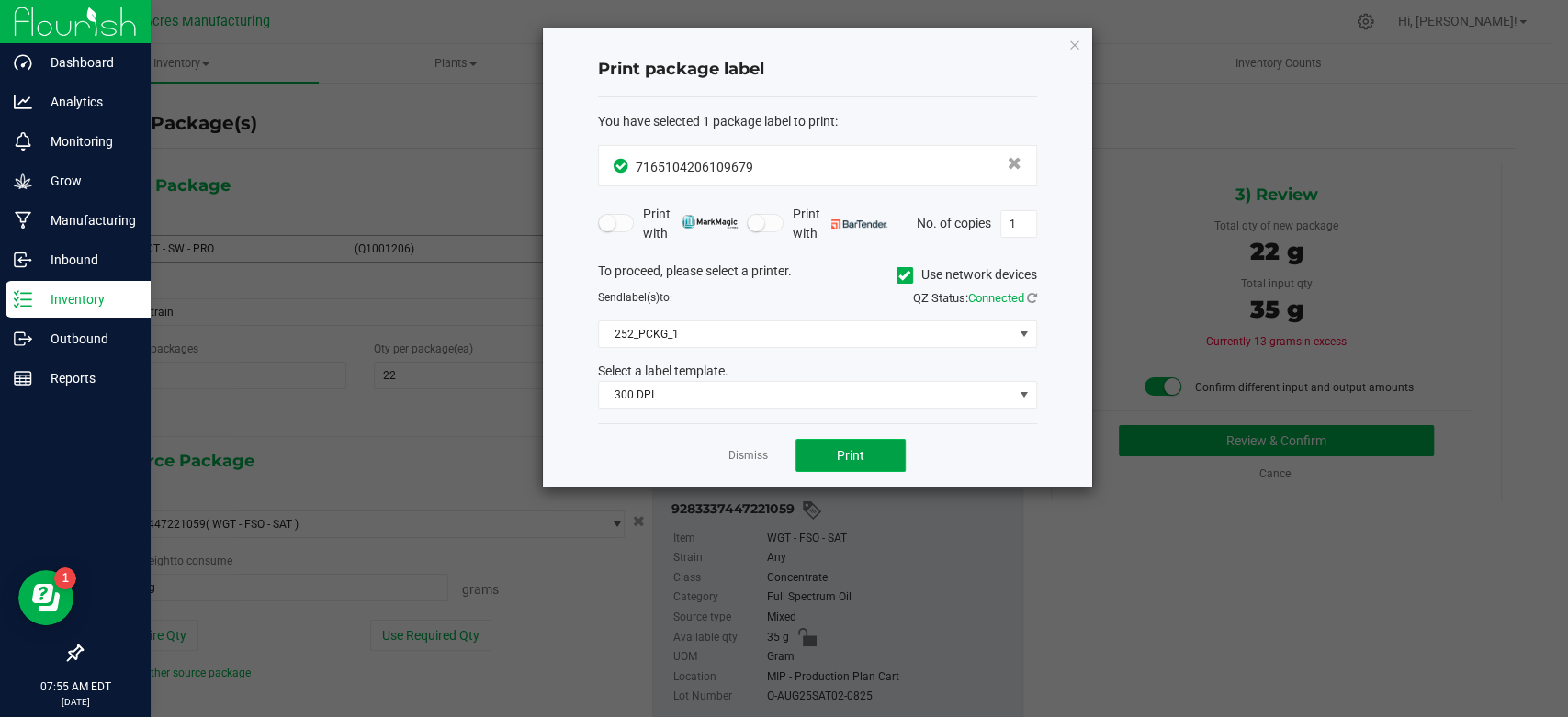
click at [879, 446] on button "Print" at bounding box center [850, 455] width 111 height 33
click at [755, 461] on link "Dismiss" at bounding box center [747, 455] width 40 height 16
